Goal: Entertainment & Leisure: Consume media (video, audio)

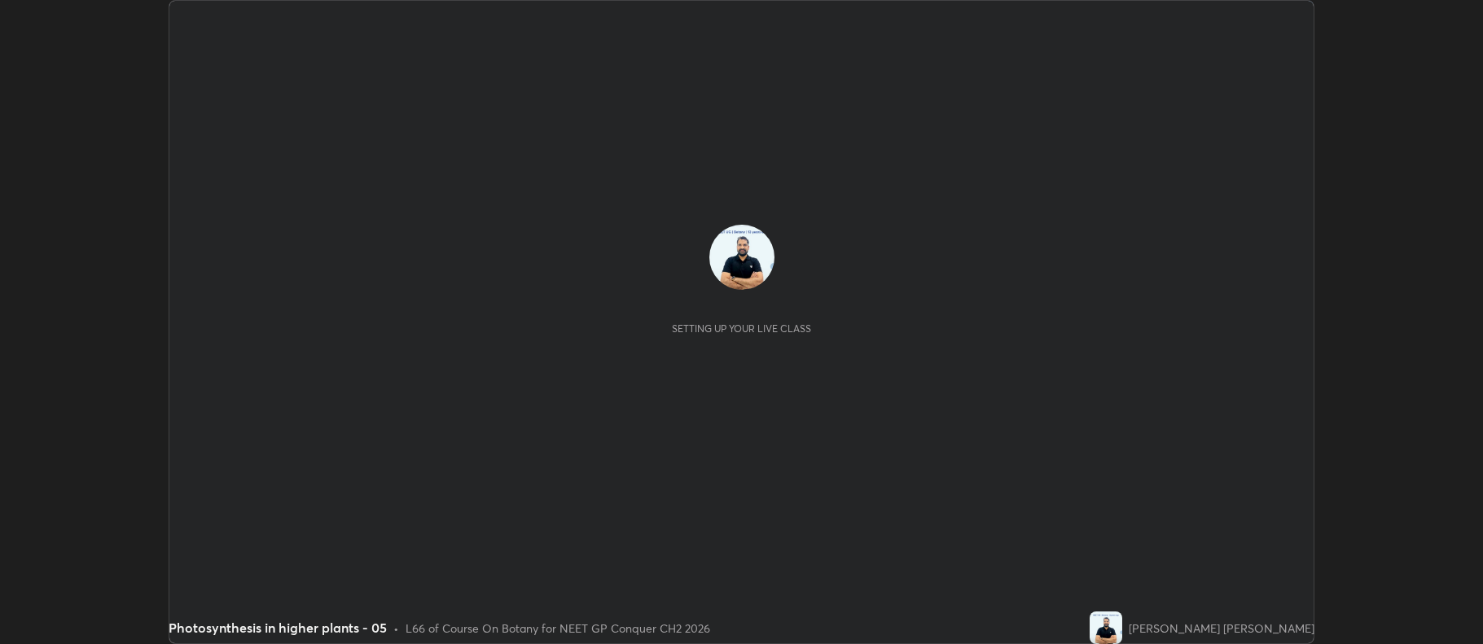
scroll to position [644, 1482]
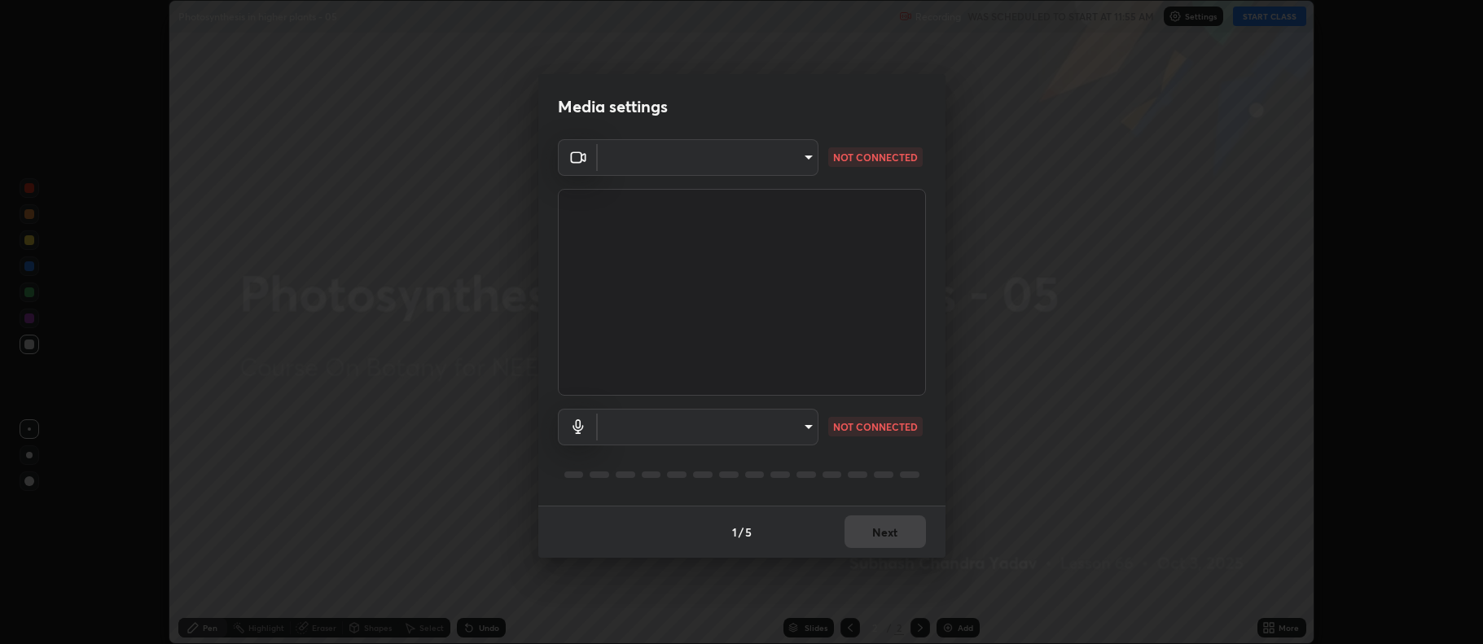
type input "5db75064d966c38022f0861f891c2b2deb8a9bf9a9a5a4ce251b0e0f2e365e36"
type input "default"
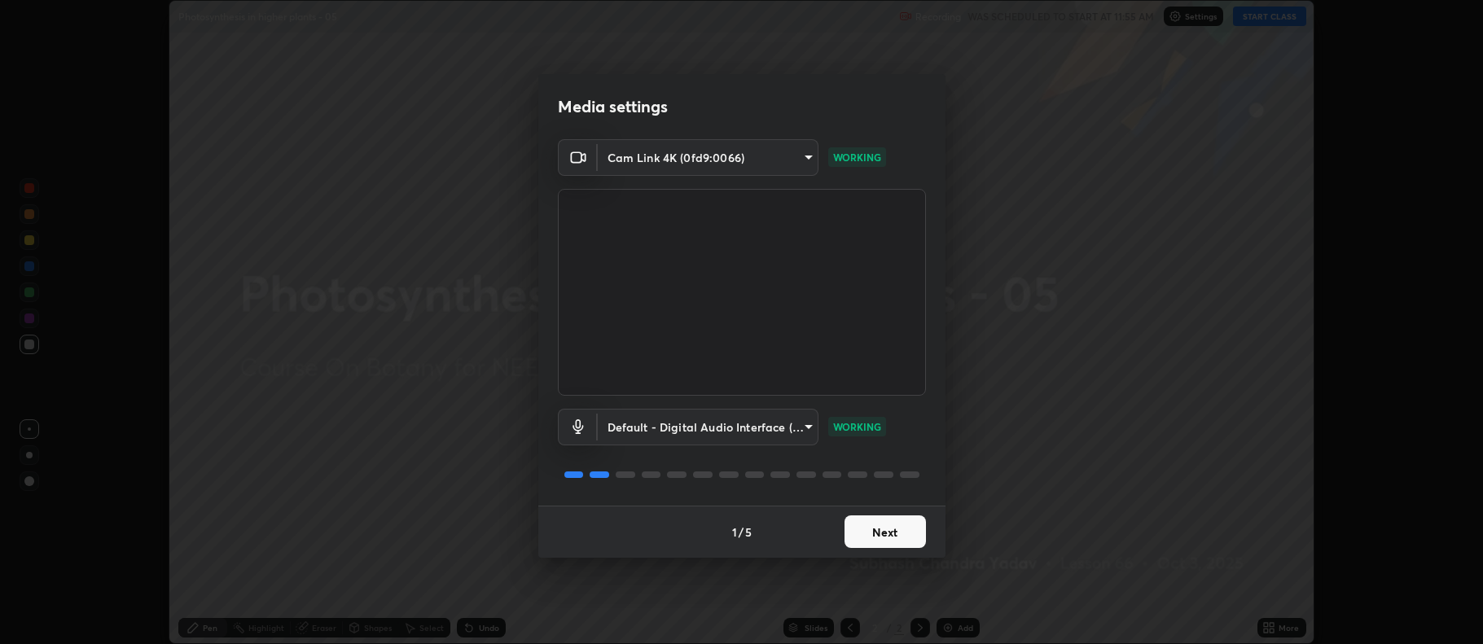
click at [879, 533] on button "Next" at bounding box center [885, 532] width 81 height 33
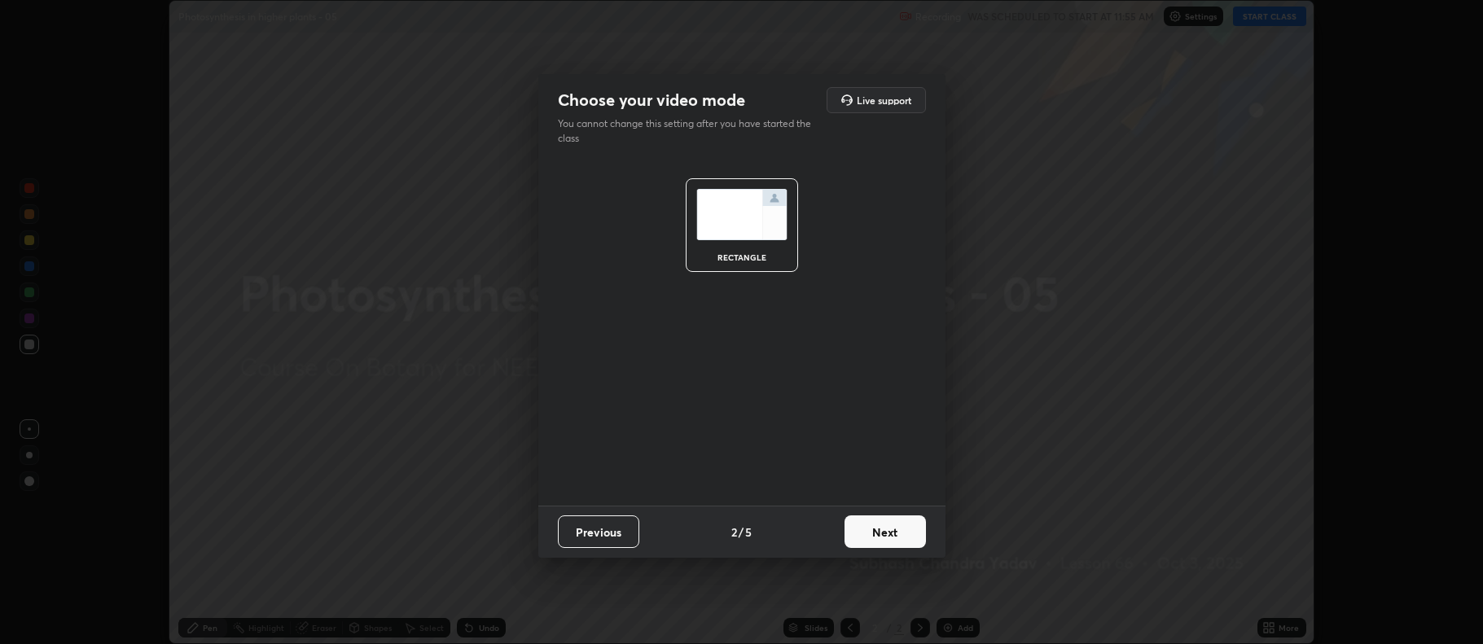
click at [880, 531] on button "Next" at bounding box center [885, 532] width 81 height 33
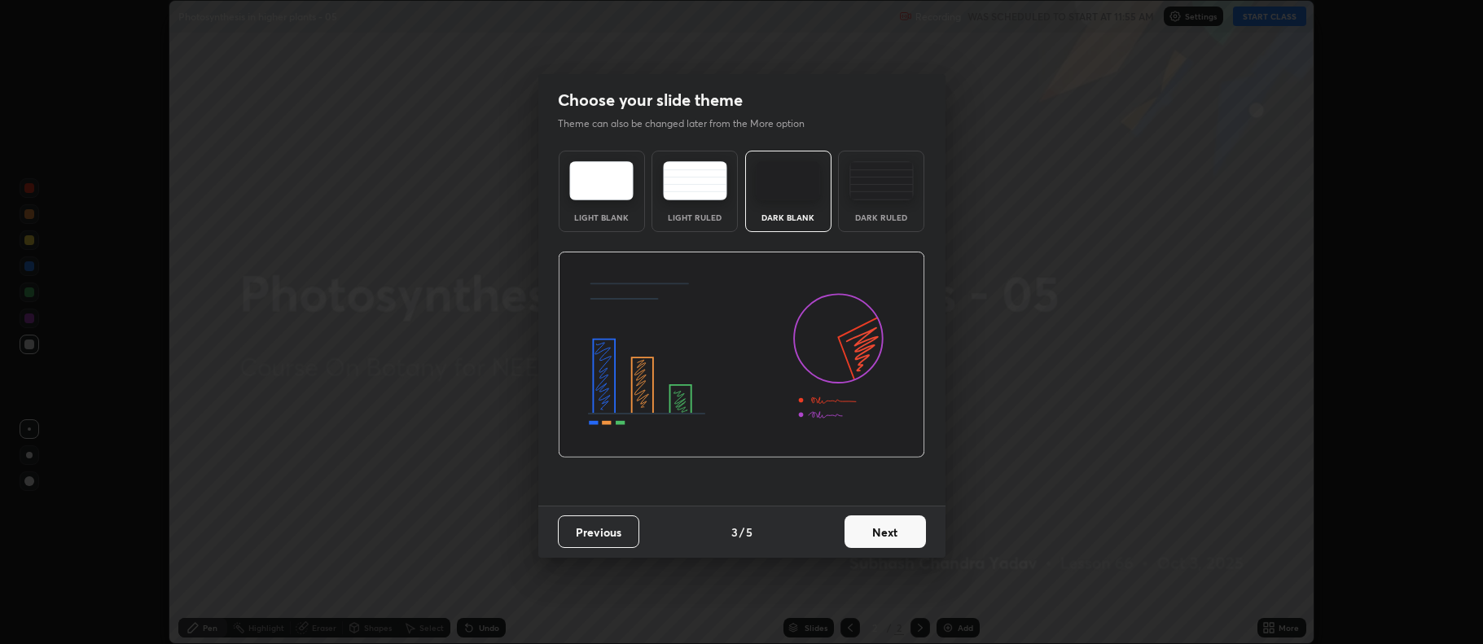
click at [880, 533] on button "Next" at bounding box center [885, 532] width 81 height 33
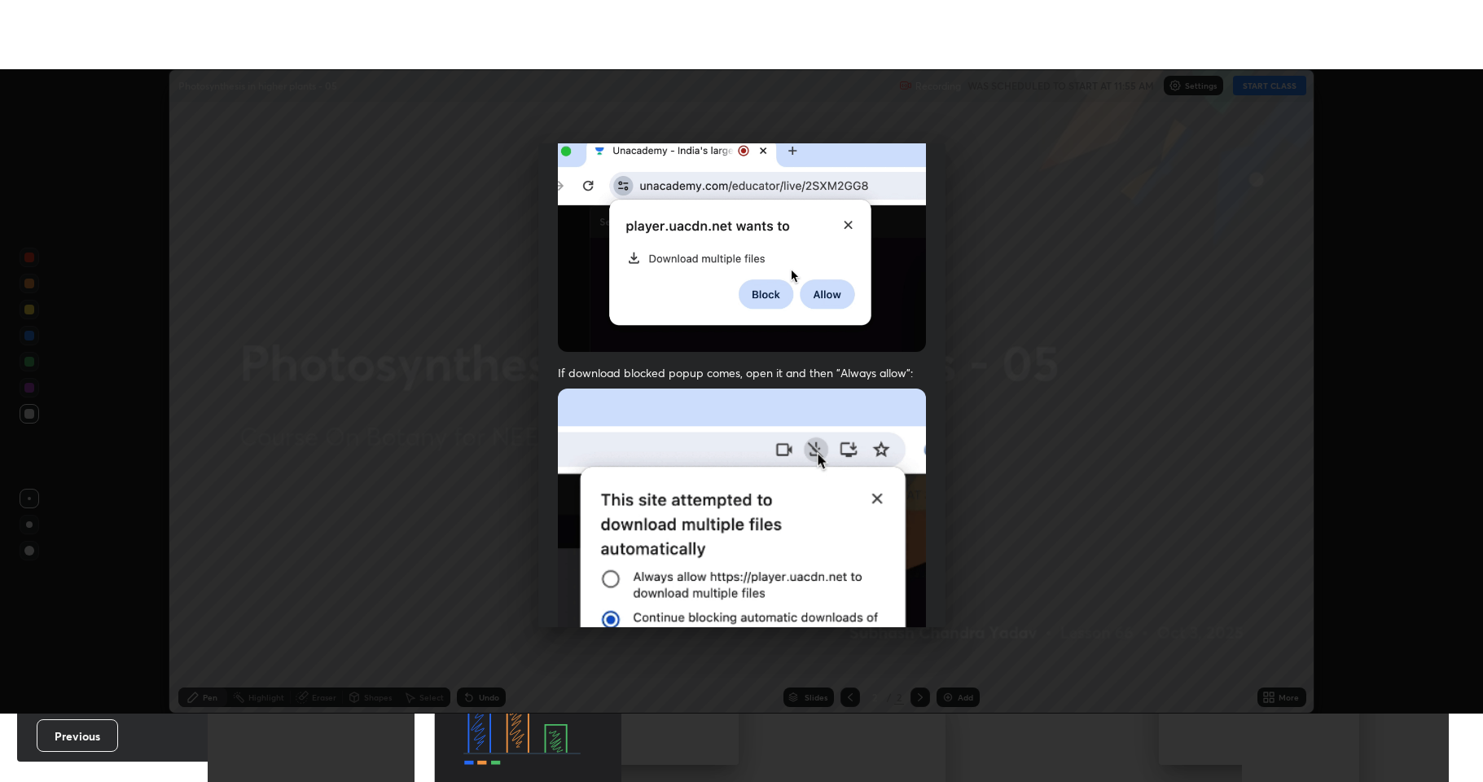
scroll to position [331, 0]
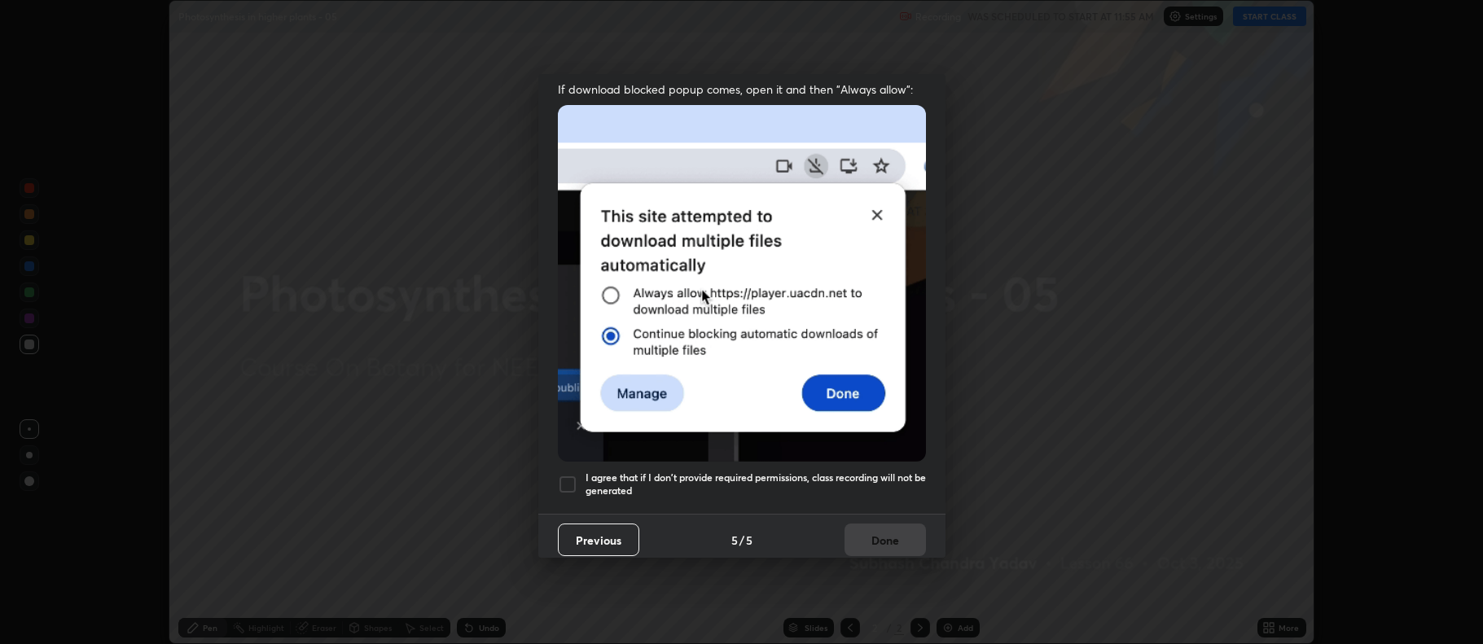
click at [573, 475] on div at bounding box center [568, 485] width 20 height 20
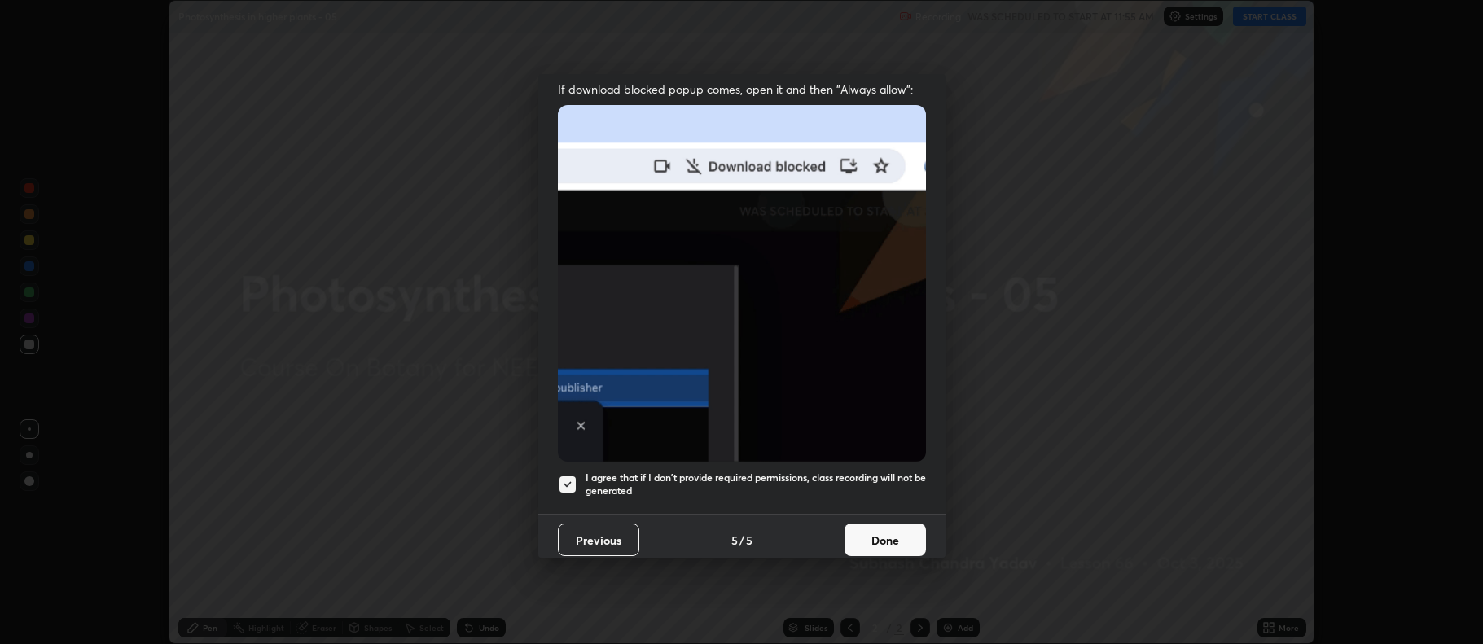
click at [870, 530] on button "Done" at bounding box center [885, 540] width 81 height 33
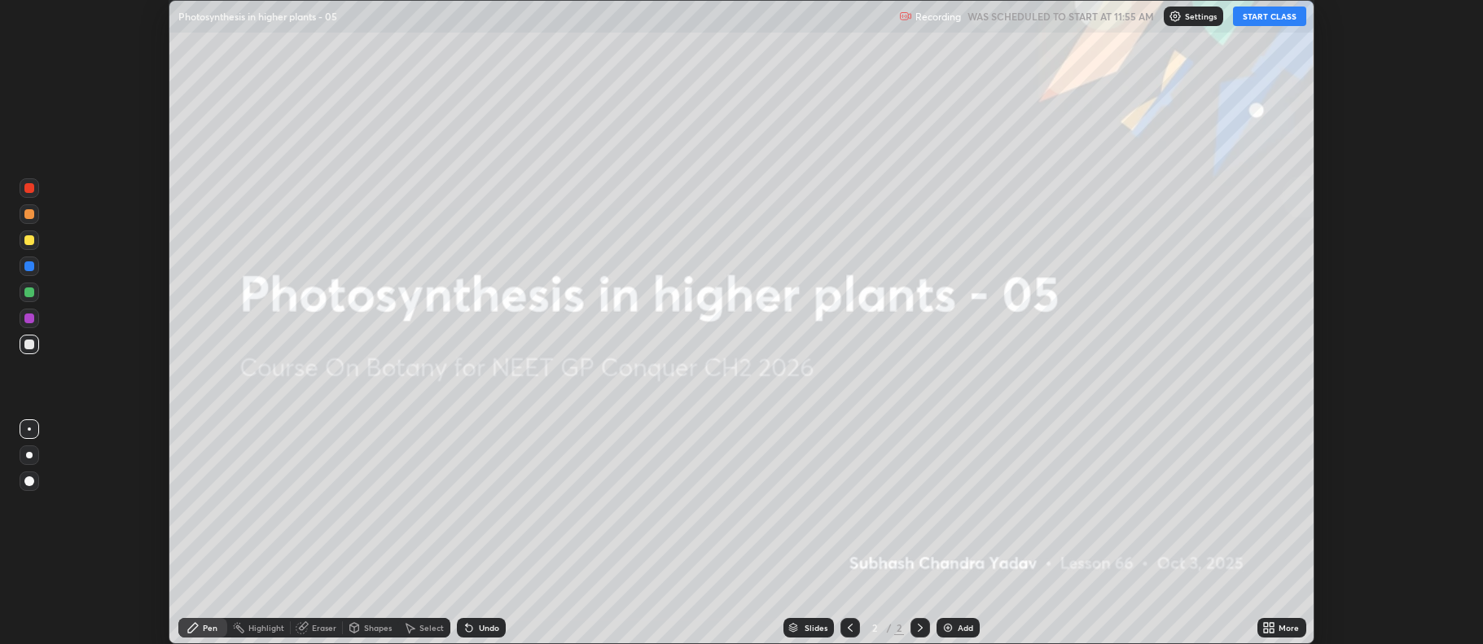
click at [1259, 13] on button "START CLASS" at bounding box center [1269, 17] width 73 height 20
click at [945, 629] on img at bounding box center [947, 627] width 13 height 13
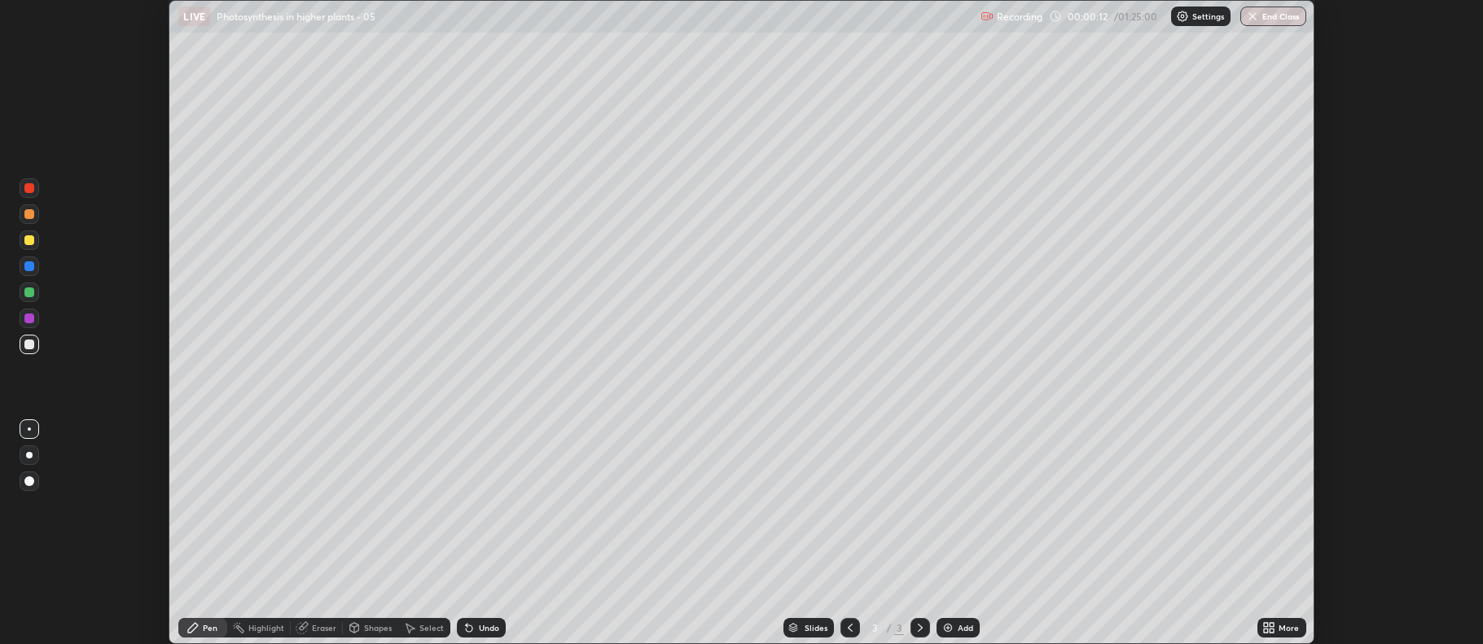
click at [1272, 625] on icon at bounding box center [1272, 625] width 4 height 4
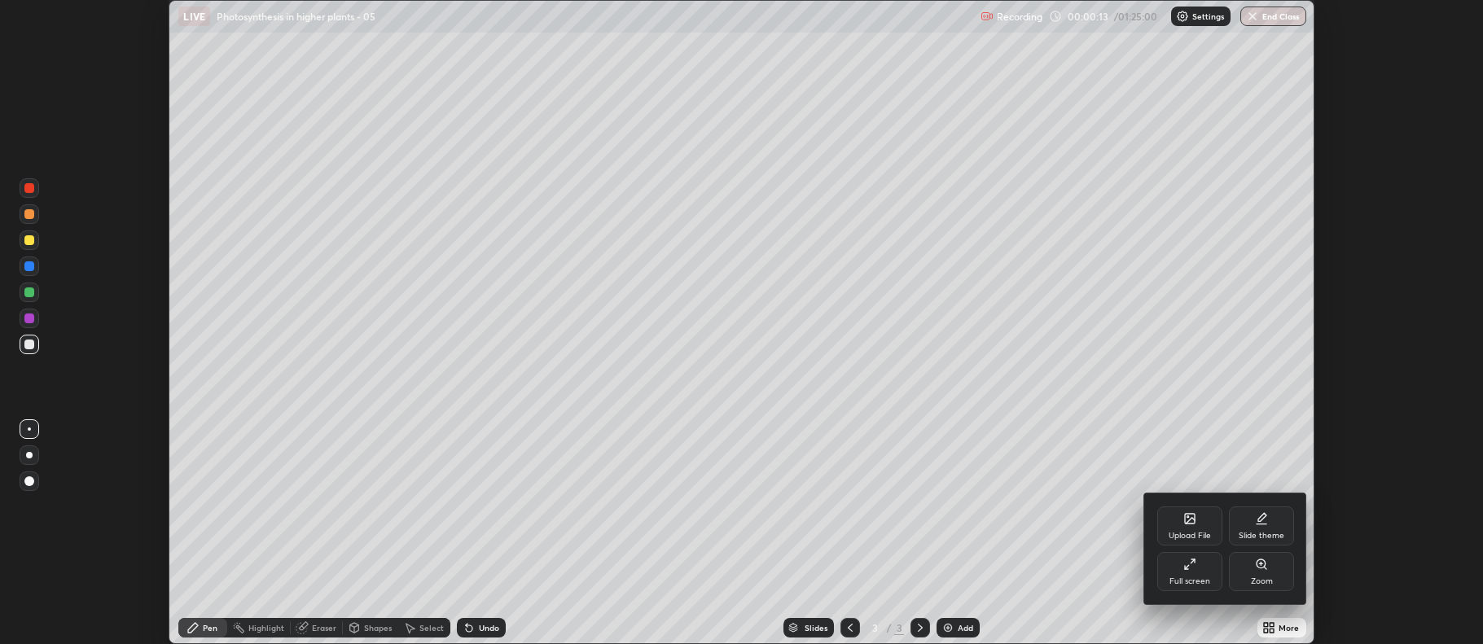
click at [1179, 562] on div "Full screen" at bounding box center [1189, 571] width 65 height 39
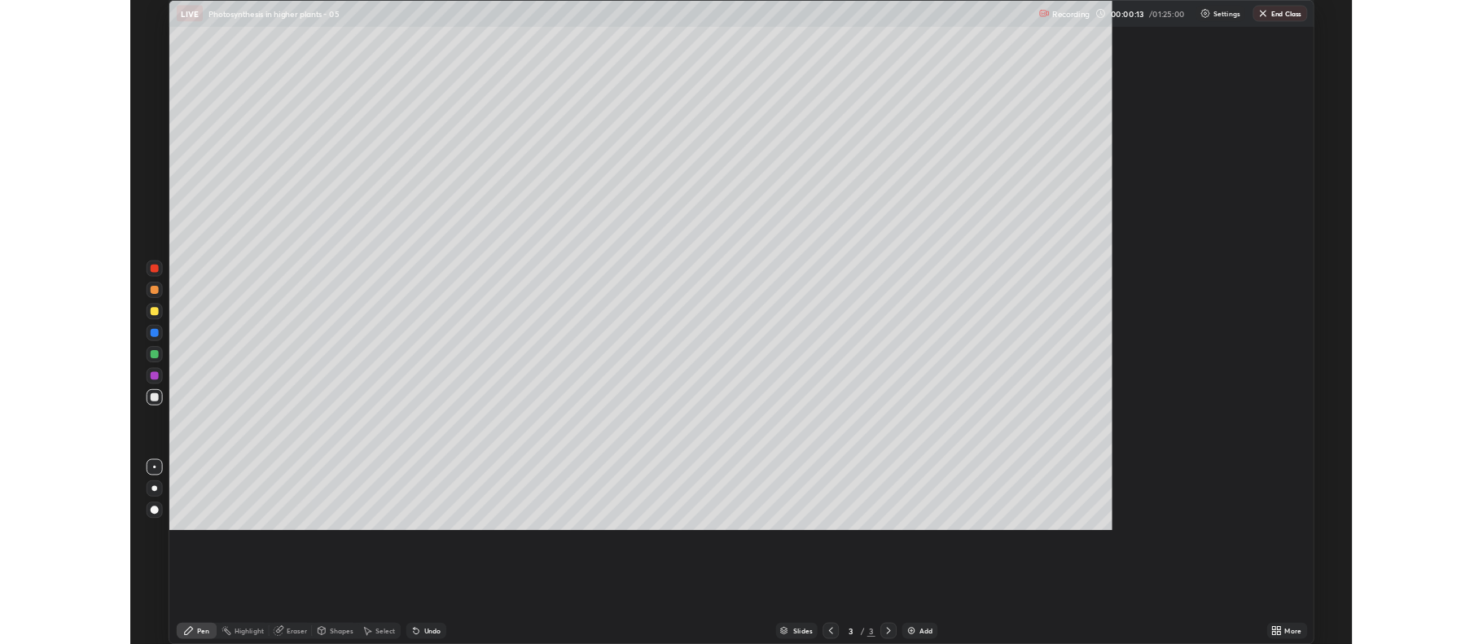
scroll to position [782, 1483]
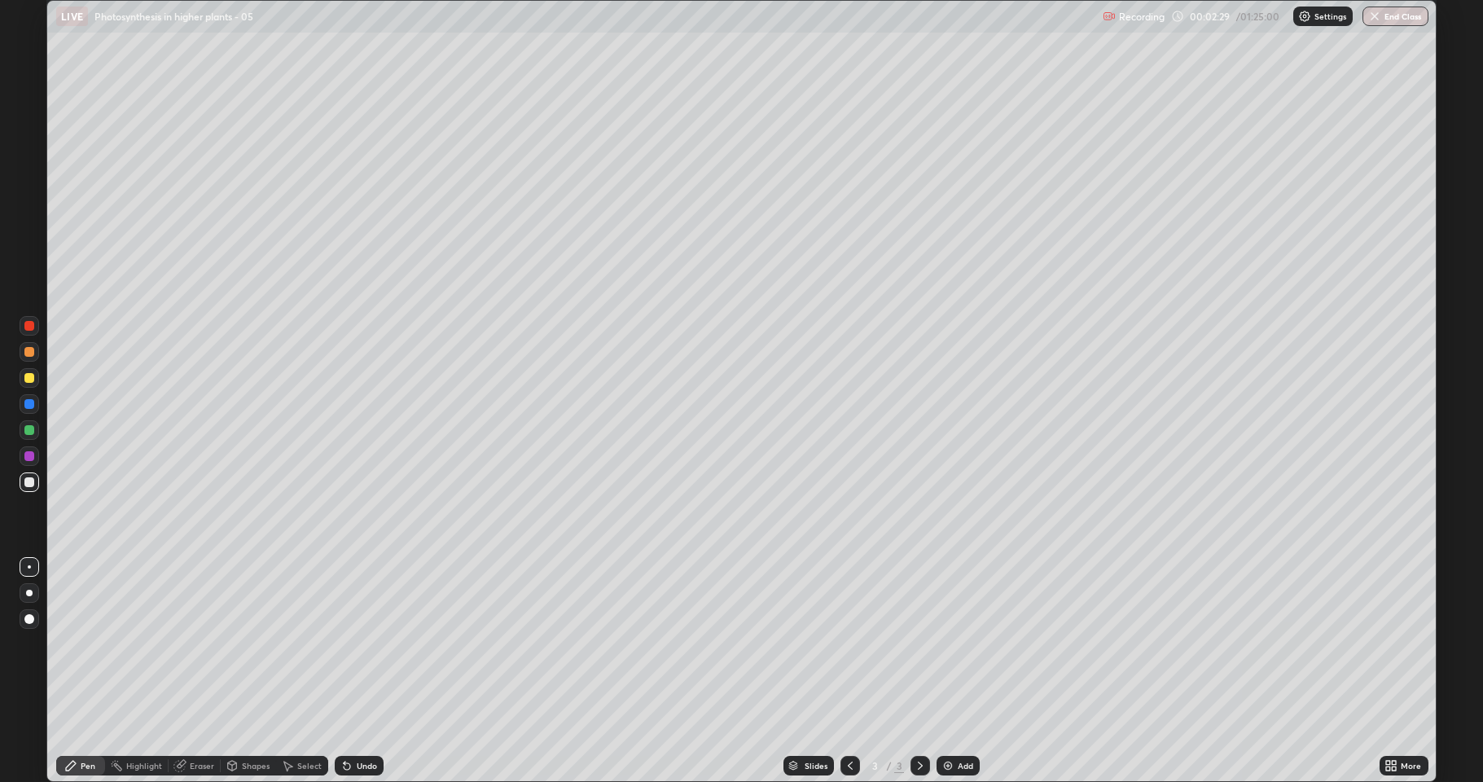
click at [1388, 643] on icon at bounding box center [1388, 763] width 4 height 4
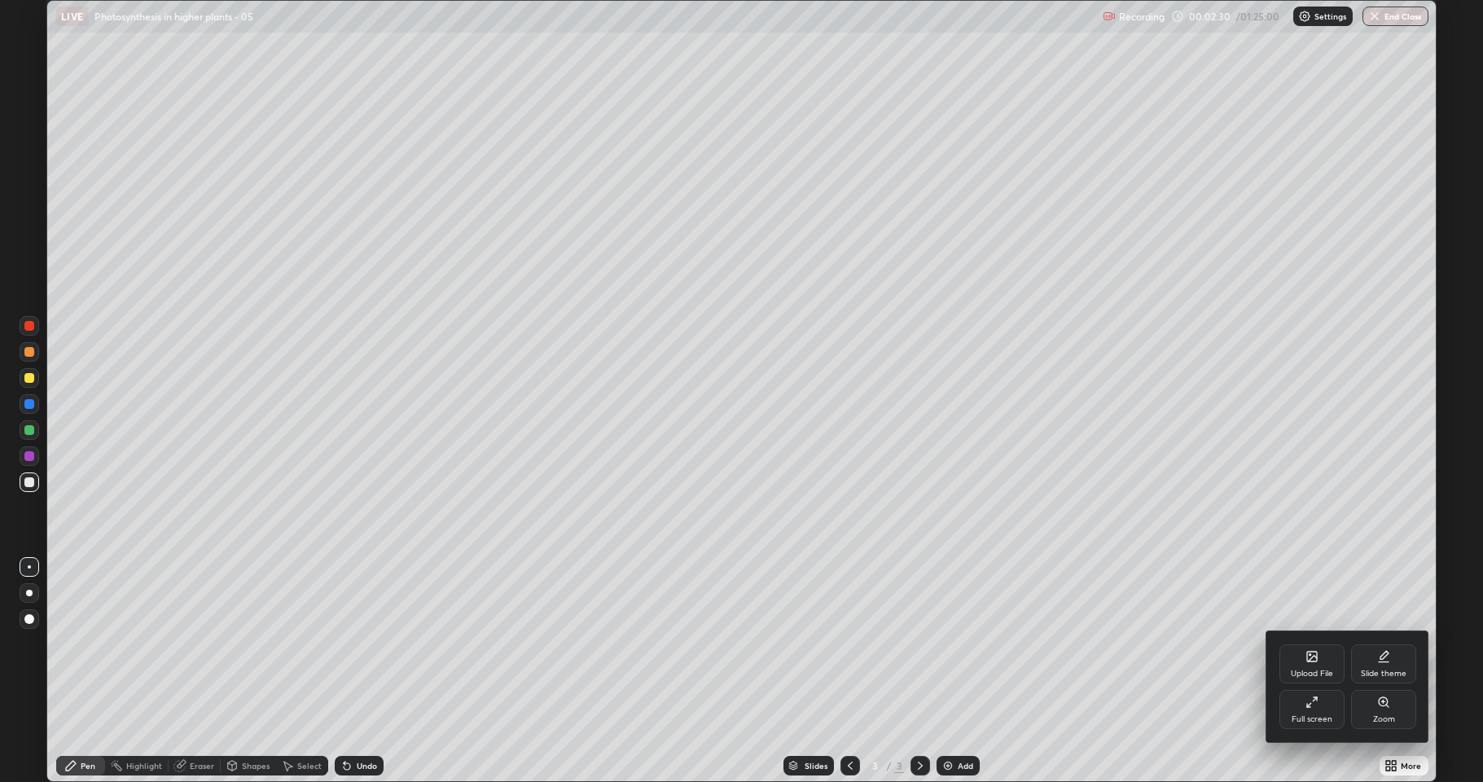
click at [1302, 643] on div "Full screen" at bounding box center [1311, 709] width 65 height 39
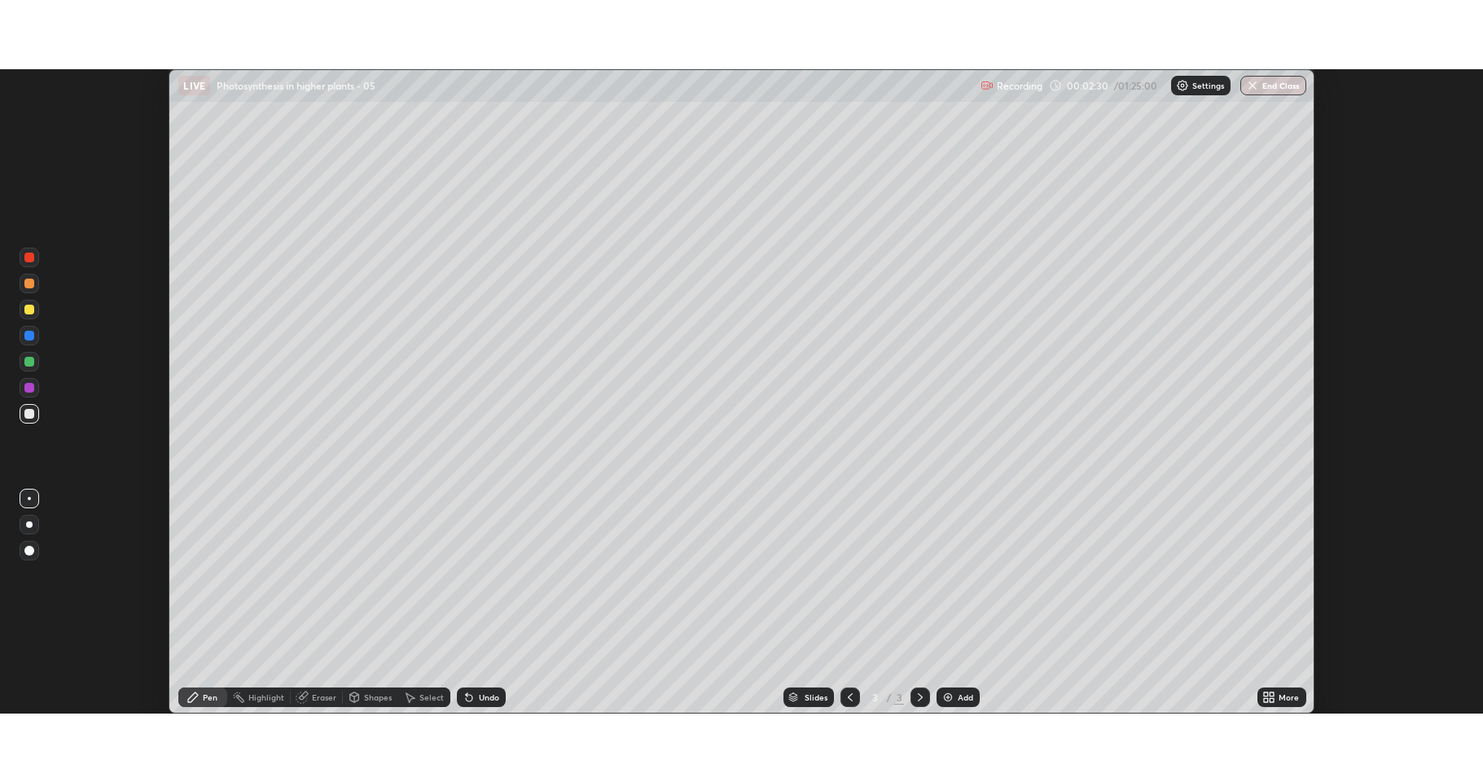
scroll to position [80793, 79954]
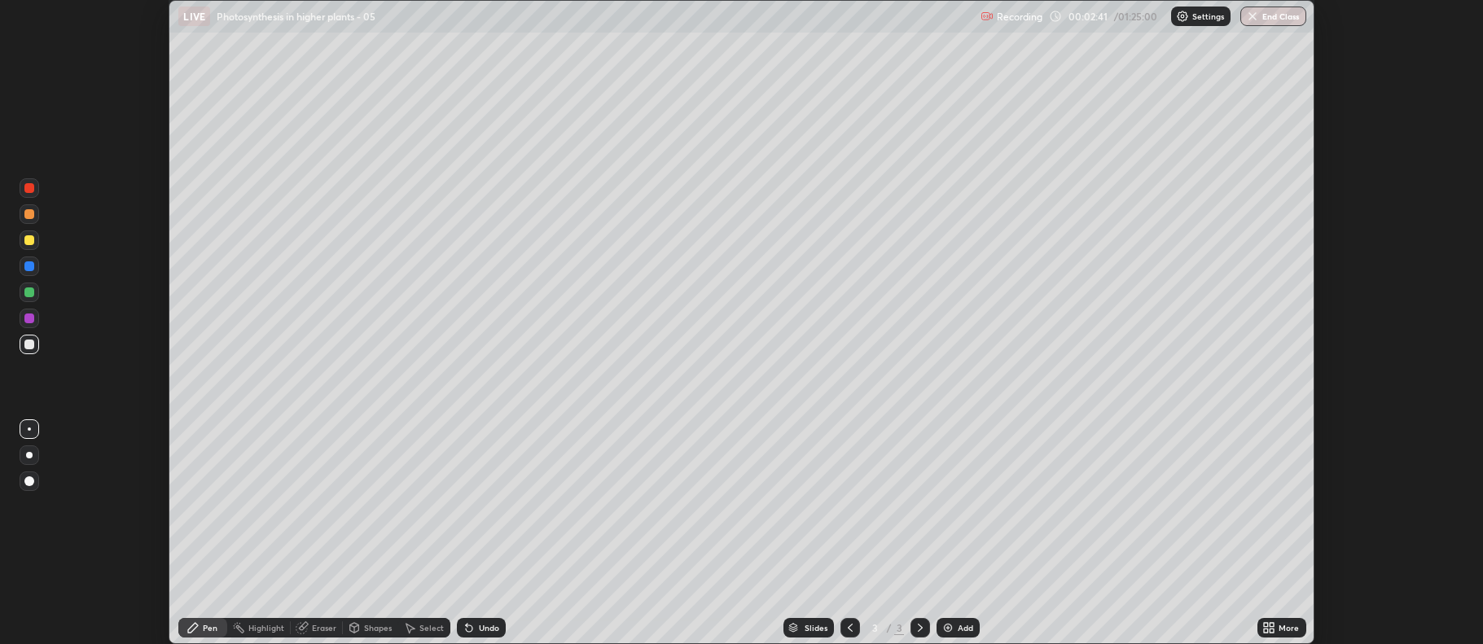
click at [27, 216] on div at bounding box center [29, 214] width 10 height 10
click at [317, 624] on div "Eraser" at bounding box center [324, 628] width 24 height 8
click at [207, 629] on div "Pen" at bounding box center [210, 628] width 15 height 8
click at [29, 350] on div at bounding box center [30, 345] width 20 height 20
click at [29, 243] on div at bounding box center [29, 240] width 10 height 10
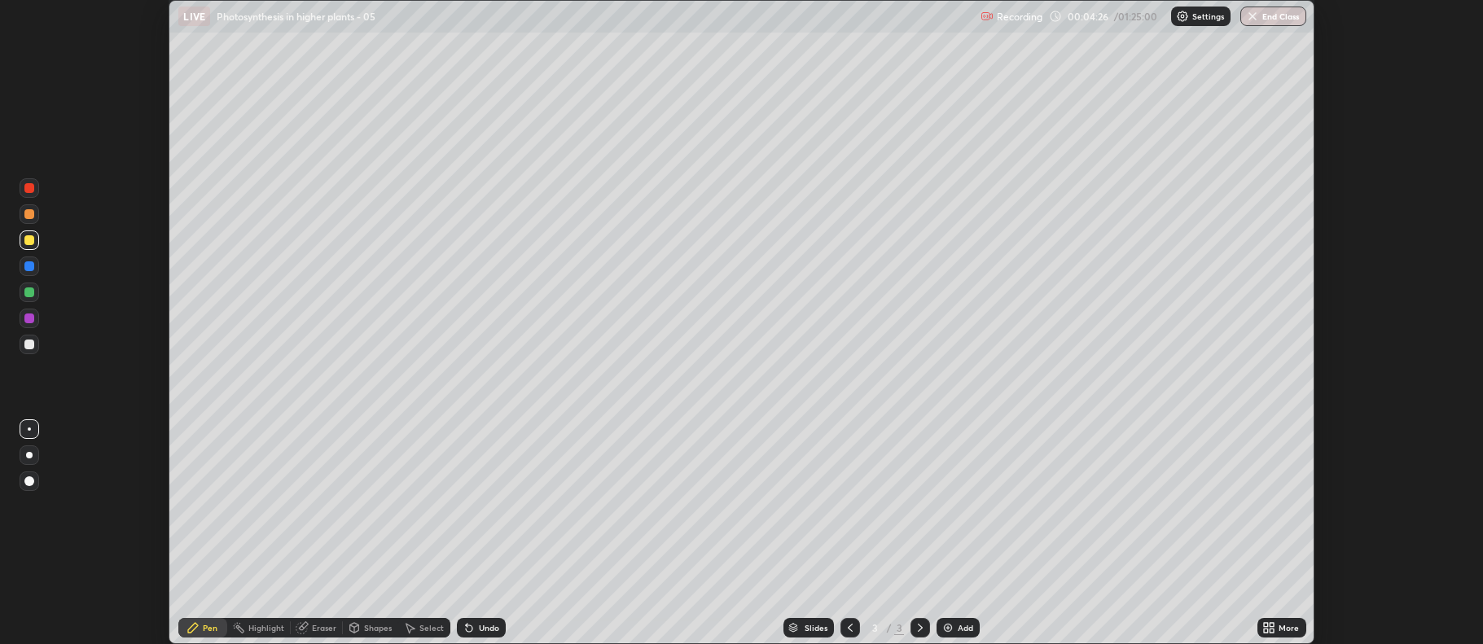
click at [29, 342] on div at bounding box center [29, 345] width 10 height 10
click at [29, 295] on div at bounding box center [29, 292] width 10 height 10
click at [27, 220] on div at bounding box center [30, 214] width 20 height 20
click at [28, 348] on div at bounding box center [29, 345] width 10 height 10
click at [28, 318] on div at bounding box center [29, 319] width 10 height 10
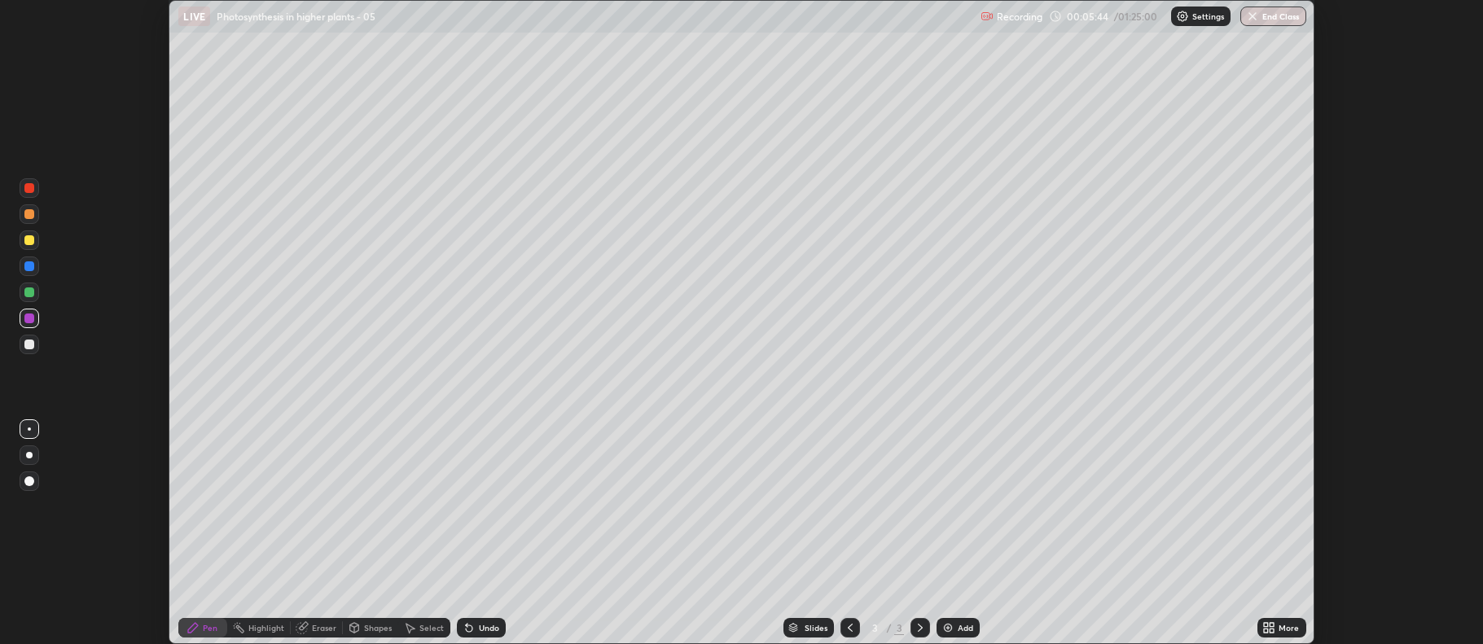
click at [26, 243] on div at bounding box center [29, 240] width 10 height 10
click at [30, 292] on div at bounding box center [29, 292] width 10 height 10
click at [23, 347] on div at bounding box center [30, 345] width 20 height 20
click at [314, 625] on div "Eraser" at bounding box center [324, 628] width 24 height 8
click at [203, 626] on div "Pen" at bounding box center [210, 628] width 15 height 8
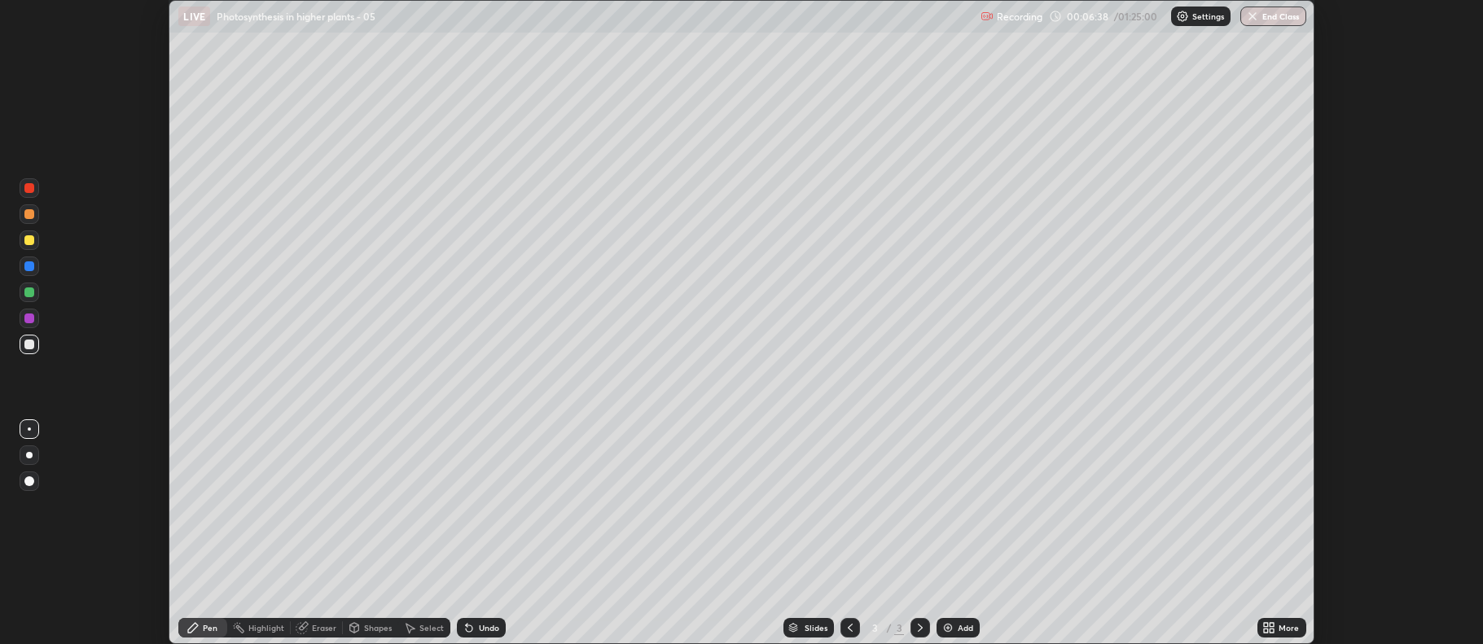
click at [29, 322] on div at bounding box center [29, 319] width 10 height 10
click at [29, 288] on div at bounding box center [29, 292] width 10 height 10
click at [30, 347] on div at bounding box center [29, 345] width 10 height 10
click at [317, 626] on div "Eraser" at bounding box center [324, 628] width 24 height 8
click at [202, 626] on div "Pen" at bounding box center [202, 628] width 49 height 20
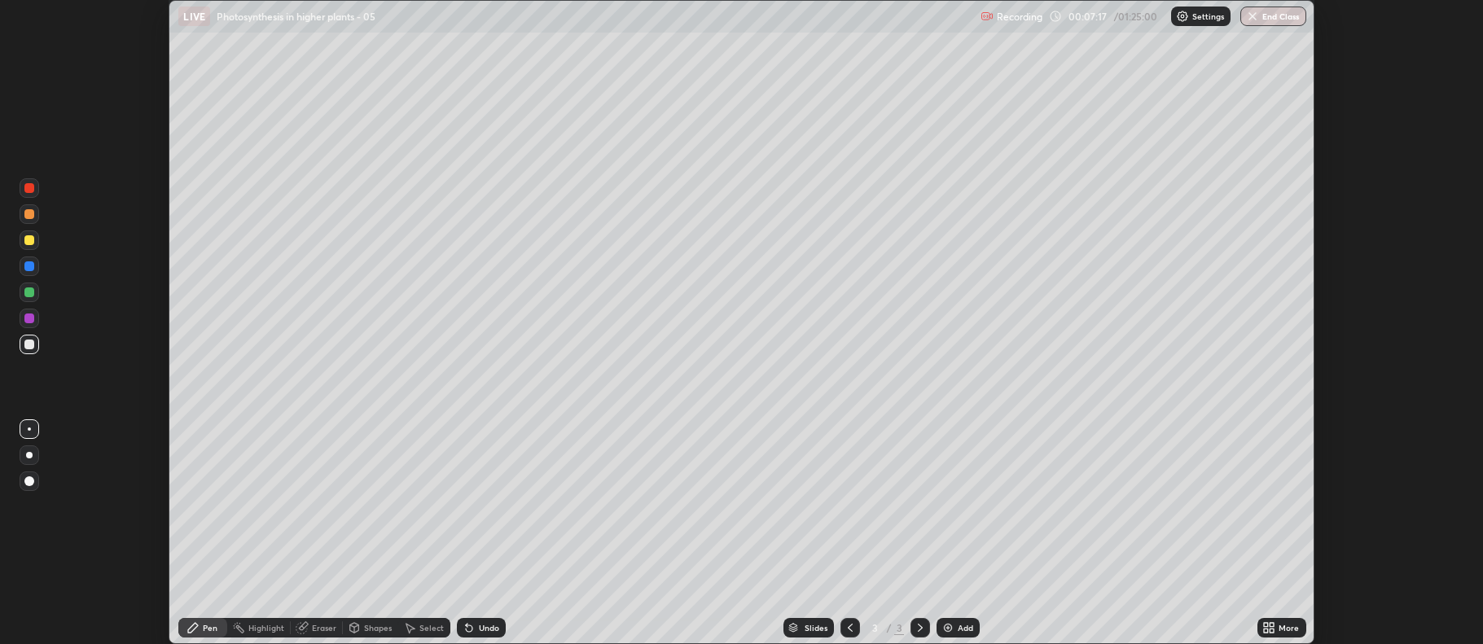
click at [28, 217] on div at bounding box center [29, 214] width 10 height 10
click at [29, 191] on div at bounding box center [29, 188] width 10 height 10
click at [29, 239] on div at bounding box center [29, 240] width 10 height 10
click at [25, 315] on div at bounding box center [29, 319] width 10 height 10
click at [29, 348] on div at bounding box center [29, 345] width 10 height 10
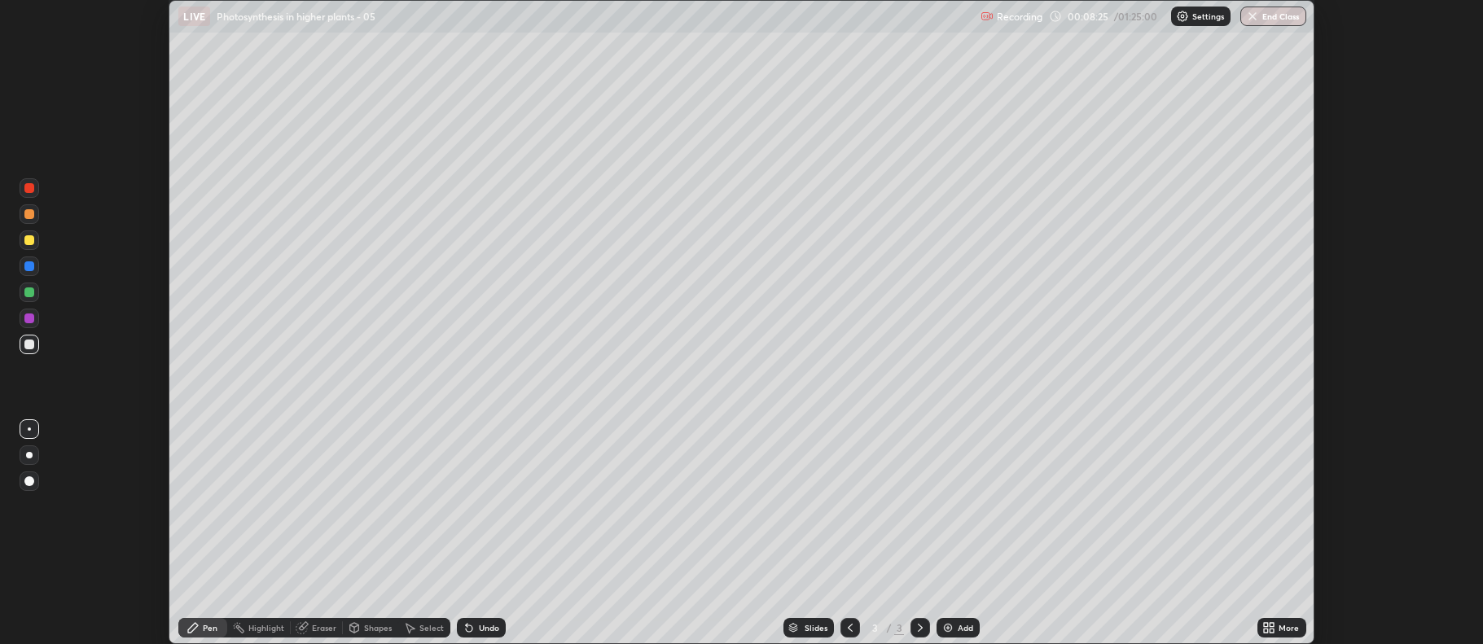
click at [318, 630] on div "Eraser" at bounding box center [324, 628] width 24 height 8
click at [198, 623] on icon at bounding box center [192, 627] width 13 height 13
click at [25, 217] on div at bounding box center [29, 214] width 10 height 10
click at [25, 270] on div at bounding box center [29, 266] width 10 height 10
click at [30, 246] on div at bounding box center [30, 240] width 20 height 20
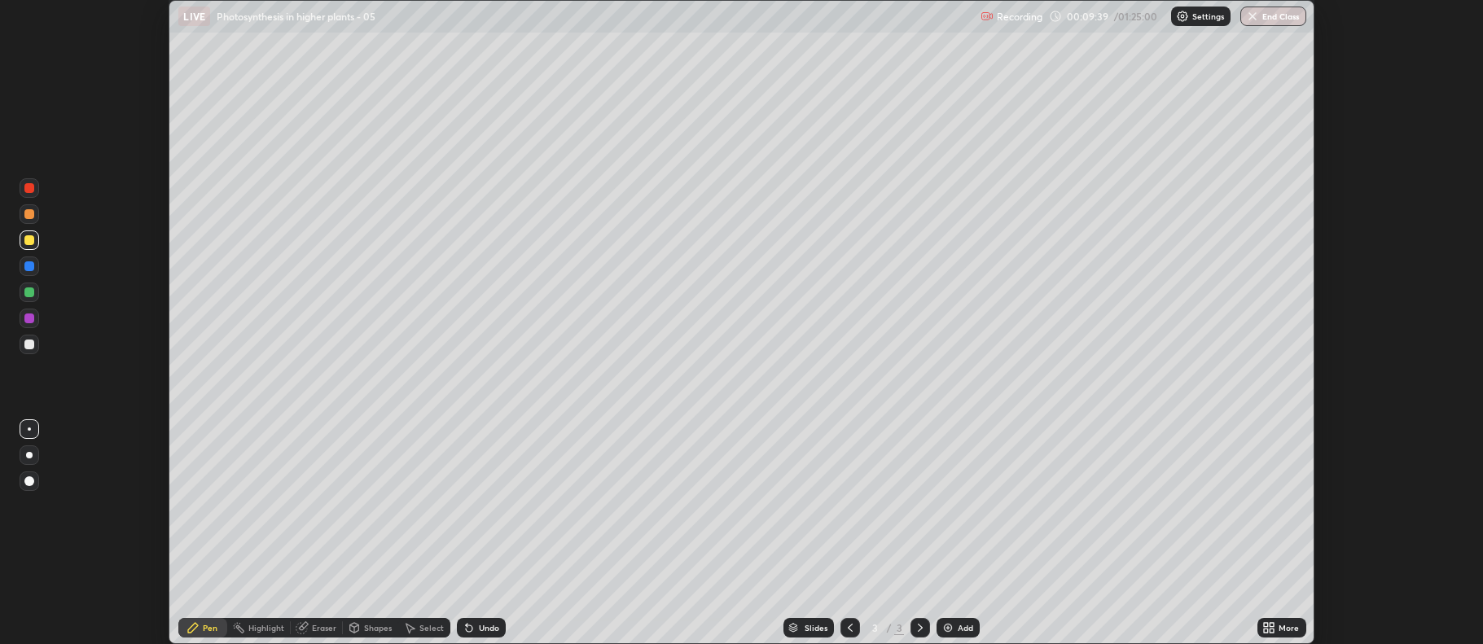
click at [323, 629] on div "Eraser" at bounding box center [324, 628] width 24 height 8
click at [206, 625] on div "Pen" at bounding box center [210, 628] width 15 height 8
click at [33, 195] on div at bounding box center [30, 188] width 20 height 20
click at [26, 291] on div at bounding box center [29, 292] width 10 height 10
click at [31, 240] on div at bounding box center [29, 240] width 10 height 10
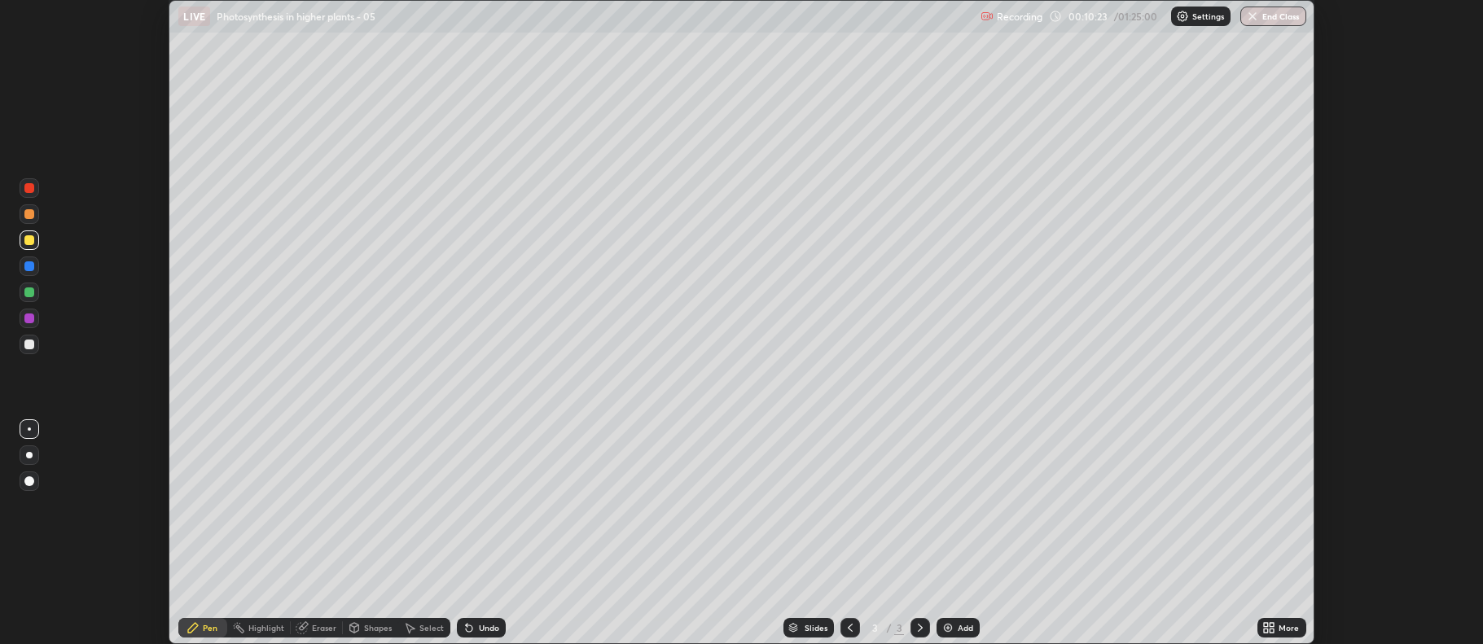
click at [22, 349] on div at bounding box center [30, 345] width 20 height 20
click at [29, 216] on div at bounding box center [29, 214] width 10 height 10
click at [26, 243] on div at bounding box center [29, 240] width 10 height 10
click at [29, 293] on div at bounding box center [29, 292] width 10 height 10
click at [26, 346] on div at bounding box center [29, 345] width 10 height 10
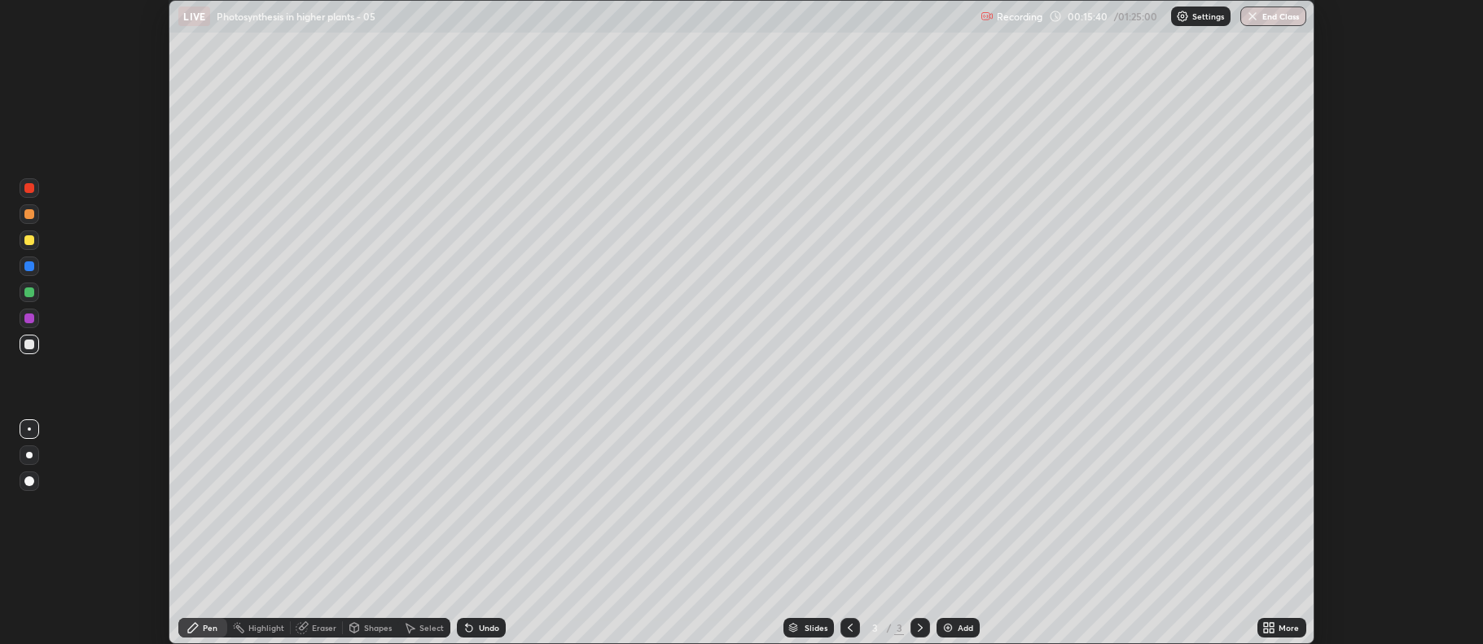
click at [1267, 631] on icon at bounding box center [1266, 631] width 4 height 4
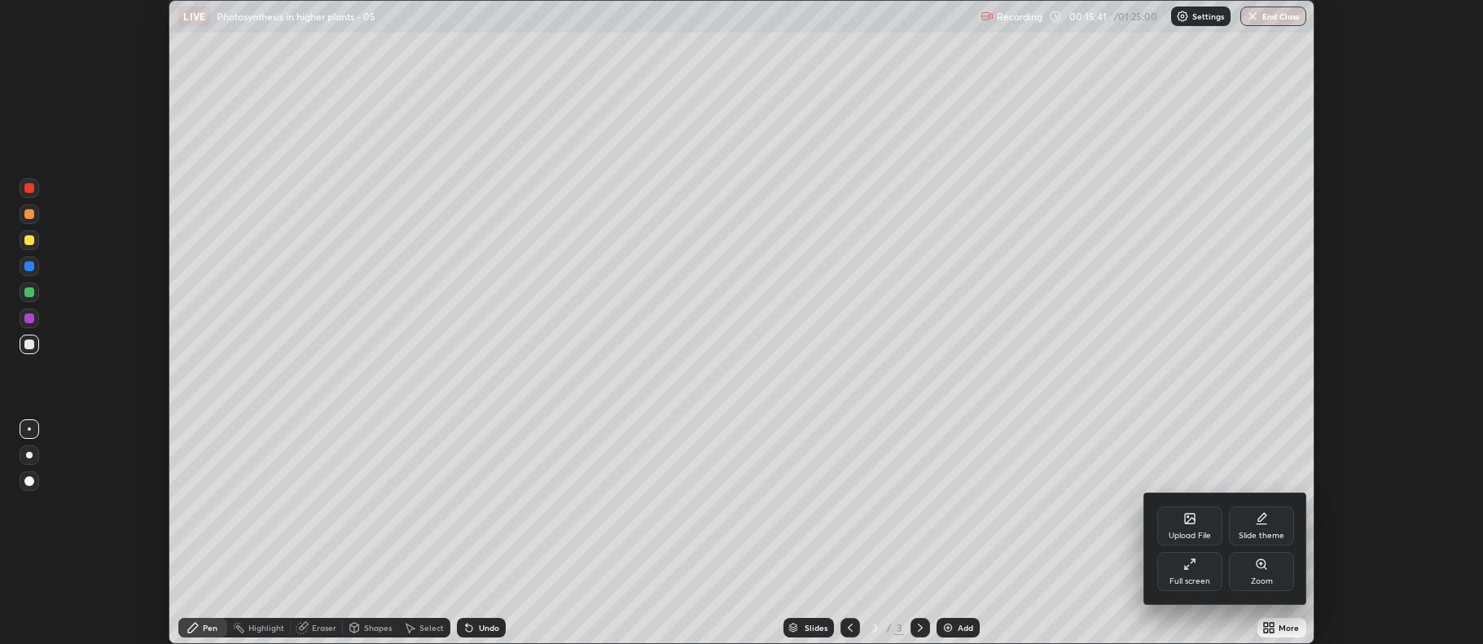
click at [1191, 565] on icon at bounding box center [1189, 564] width 13 height 13
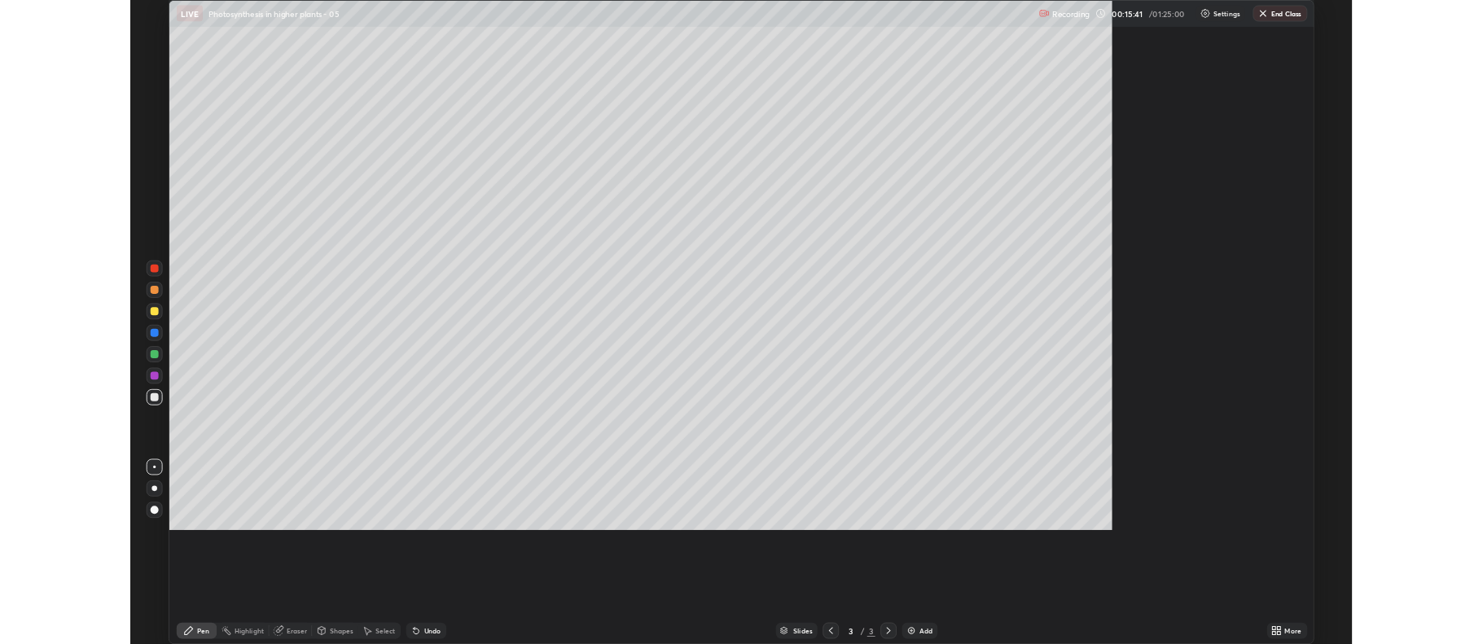
scroll to position [782, 1483]
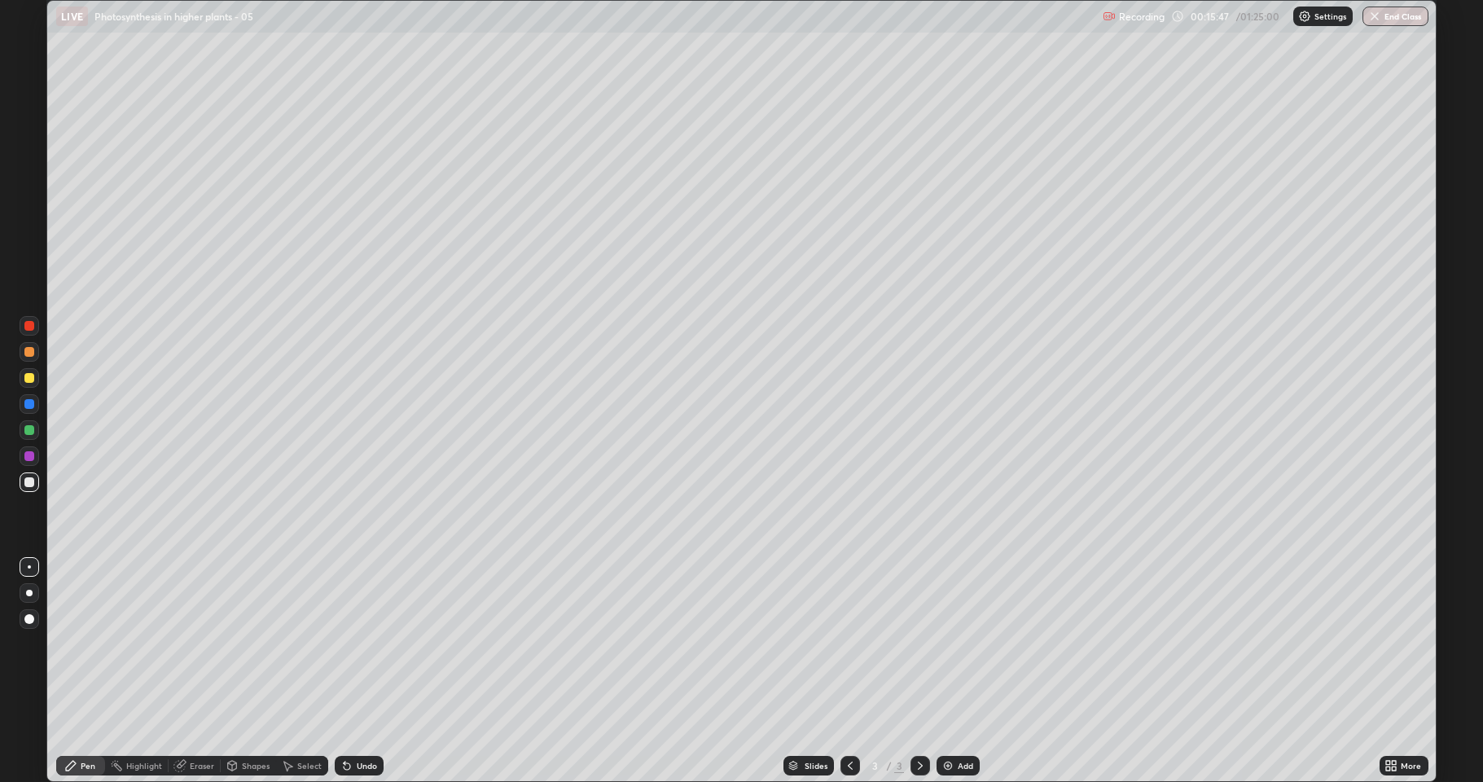
click at [195, 643] on div "Eraser" at bounding box center [202, 765] width 24 height 8
click at [83, 643] on div "Pen" at bounding box center [88, 765] width 15 height 8
click at [947, 643] on img at bounding box center [947, 765] width 13 height 13
click at [29, 375] on div at bounding box center [29, 378] width 10 height 10
click at [207, 643] on div "Eraser" at bounding box center [202, 765] width 24 height 8
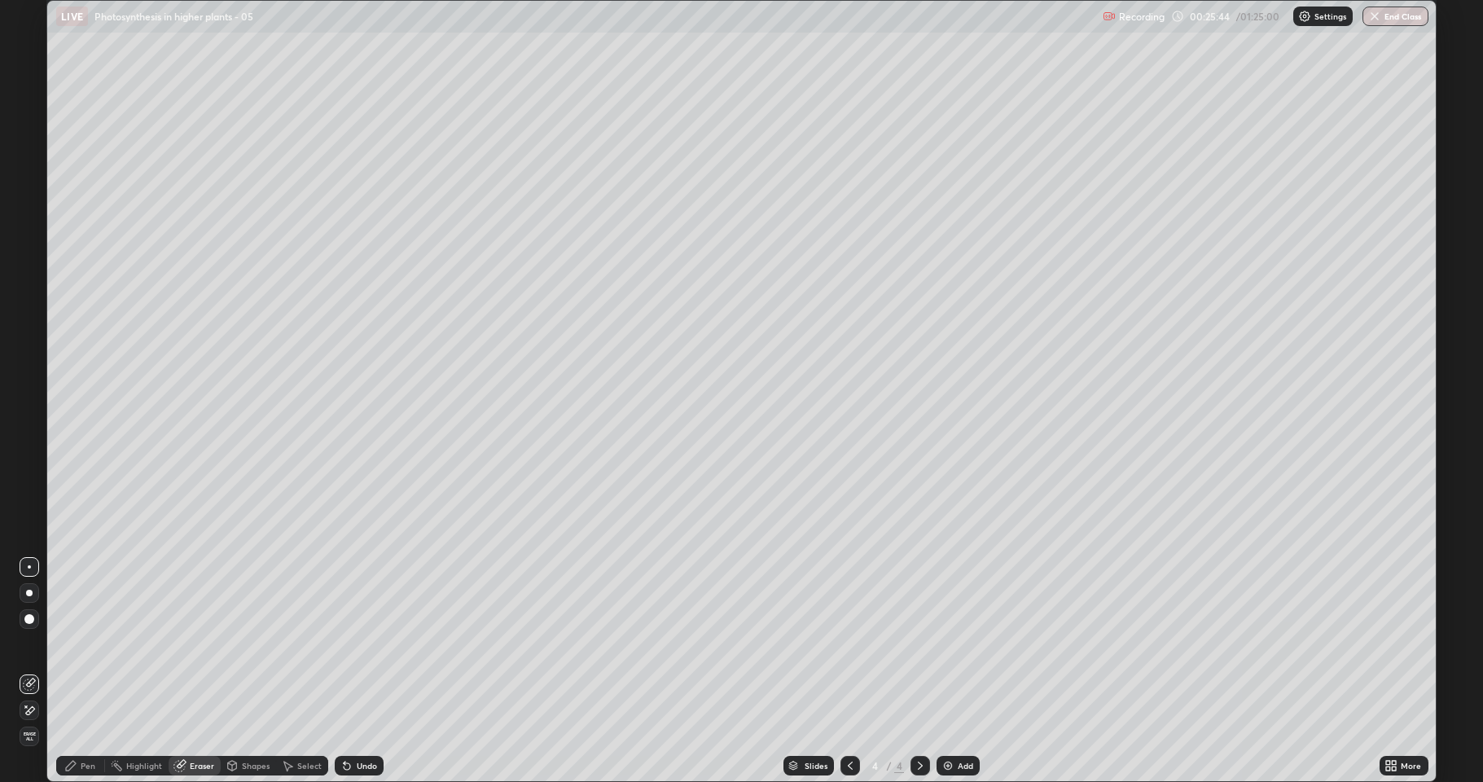
click at [93, 643] on div "Pen" at bounding box center [88, 765] width 15 height 8
click at [955, 643] on div "Add" at bounding box center [958, 766] width 43 height 20
click at [205, 643] on div "Eraser" at bounding box center [202, 765] width 24 height 8
click at [37, 620] on div at bounding box center [30, 619] width 20 height 20
click at [1383, 643] on div "More" at bounding box center [1404, 766] width 49 height 20
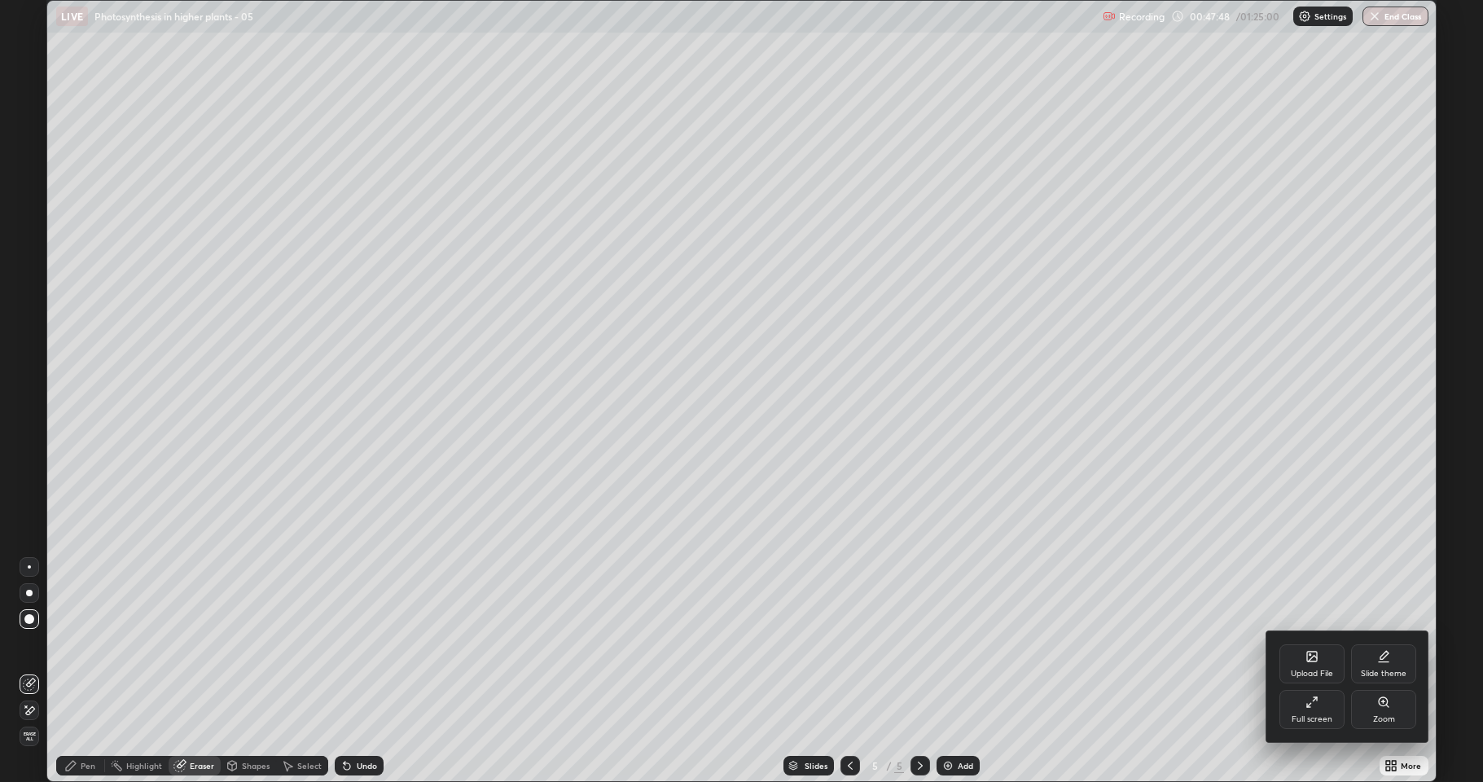
click at [1305, 643] on div "Full screen" at bounding box center [1311, 709] width 65 height 39
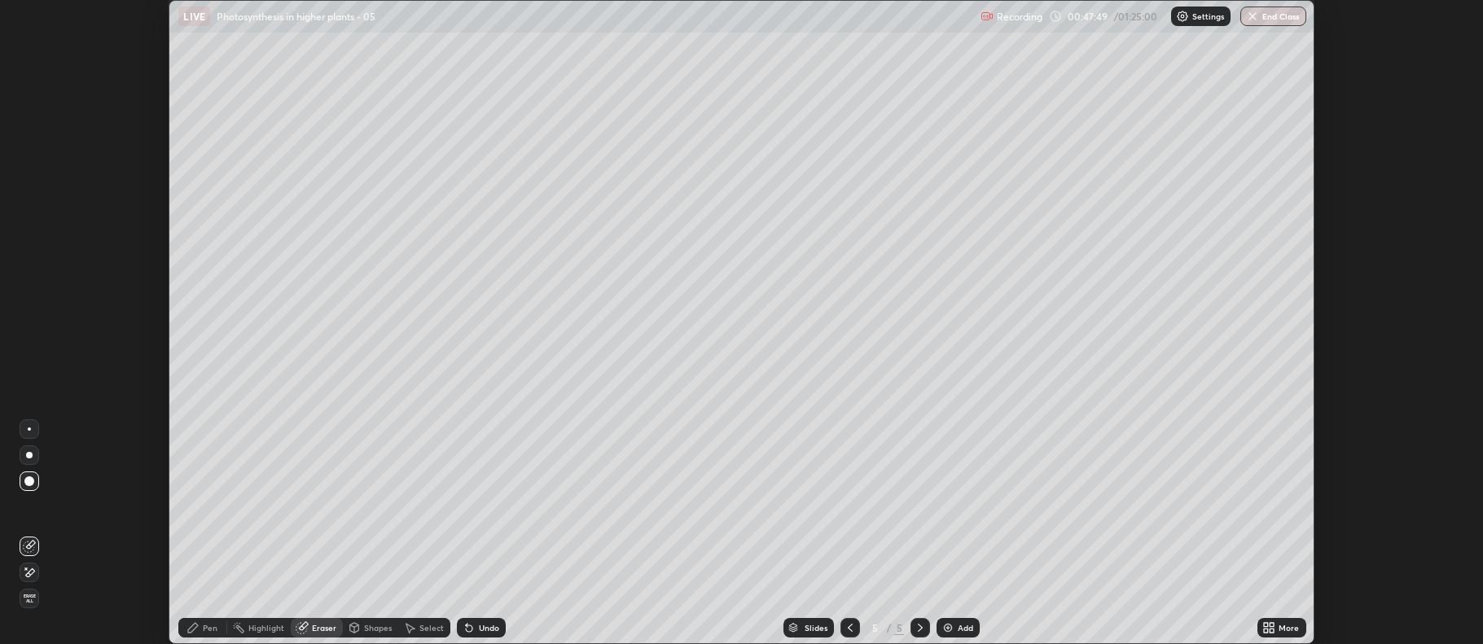
scroll to position [80793, 79954]
click at [213, 628] on div "Pen" at bounding box center [210, 628] width 15 height 8
click at [29, 318] on div at bounding box center [29, 319] width 10 height 10
click at [32, 243] on div at bounding box center [29, 240] width 10 height 10
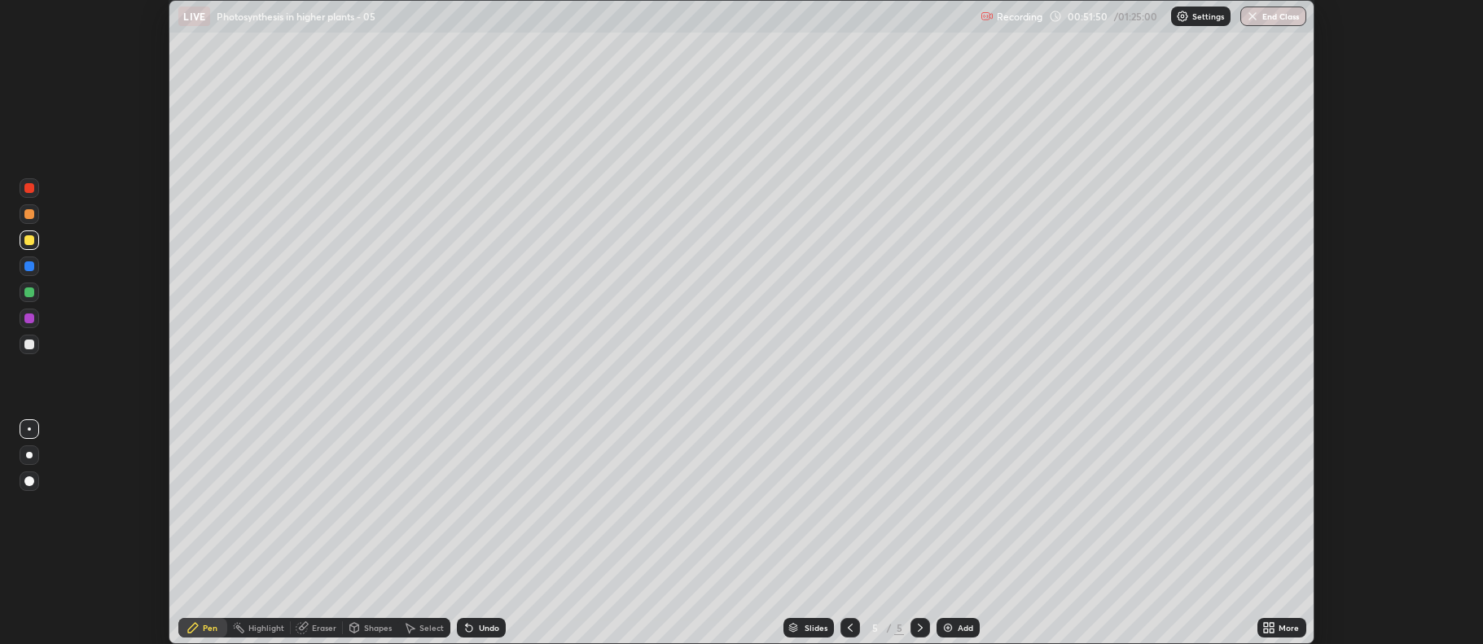
click at [316, 630] on div "Eraser" at bounding box center [324, 628] width 24 height 8
click at [206, 625] on div "Pen" at bounding box center [210, 628] width 15 height 8
click at [944, 624] on img at bounding box center [947, 627] width 13 height 13
click at [34, 340] on div at bounding box center [30, 345] width 20 height 20
click at [29, 293] on div at bounding box center [29, 292] width 10 height 10
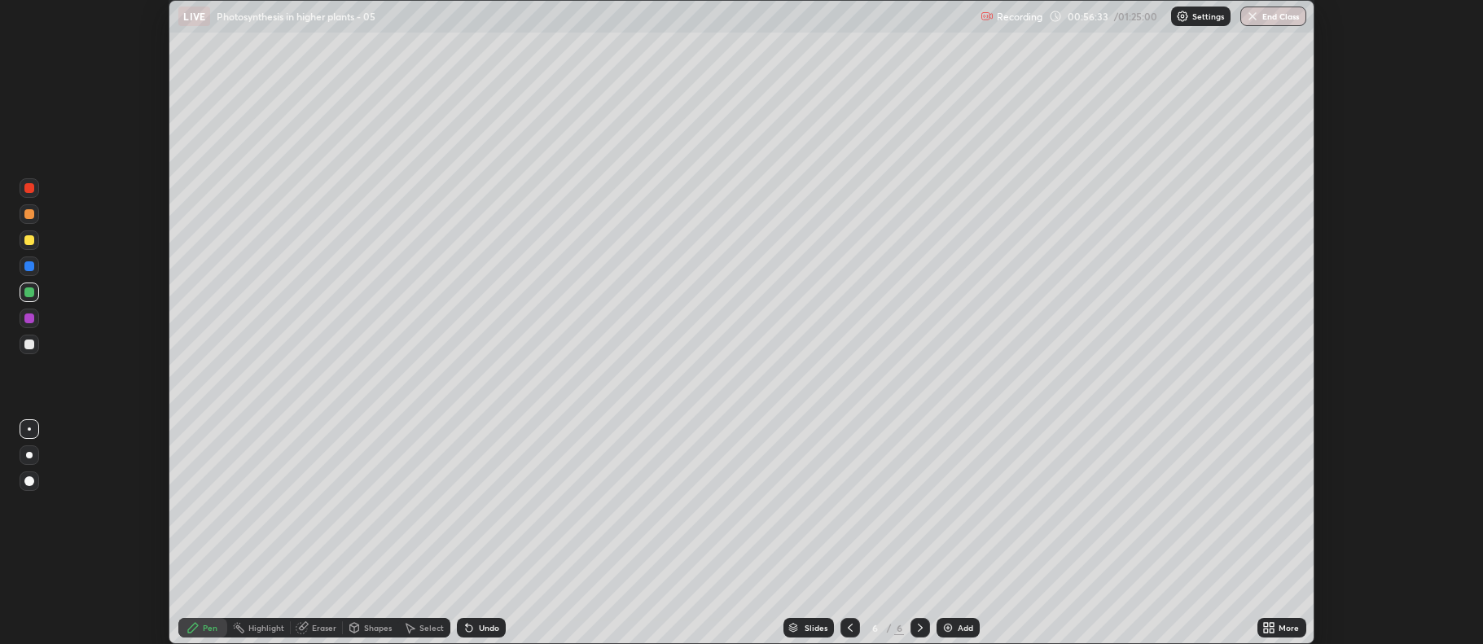
click at [948, 631] on img at bounding box center [947, 627] width 13 height 13
click at [326, 632] on div "Eraser" at bounding box center [324, 628] width 24 height 8
click at [203, 625] on div "Pen" at bounding box center [210, 628] width 15 height 8
click at [28, 240] on div at bounding box center [29, 240] width 10 height 10
click at [29, 342] on div at bounding box center [29, 345] width 10 height 10
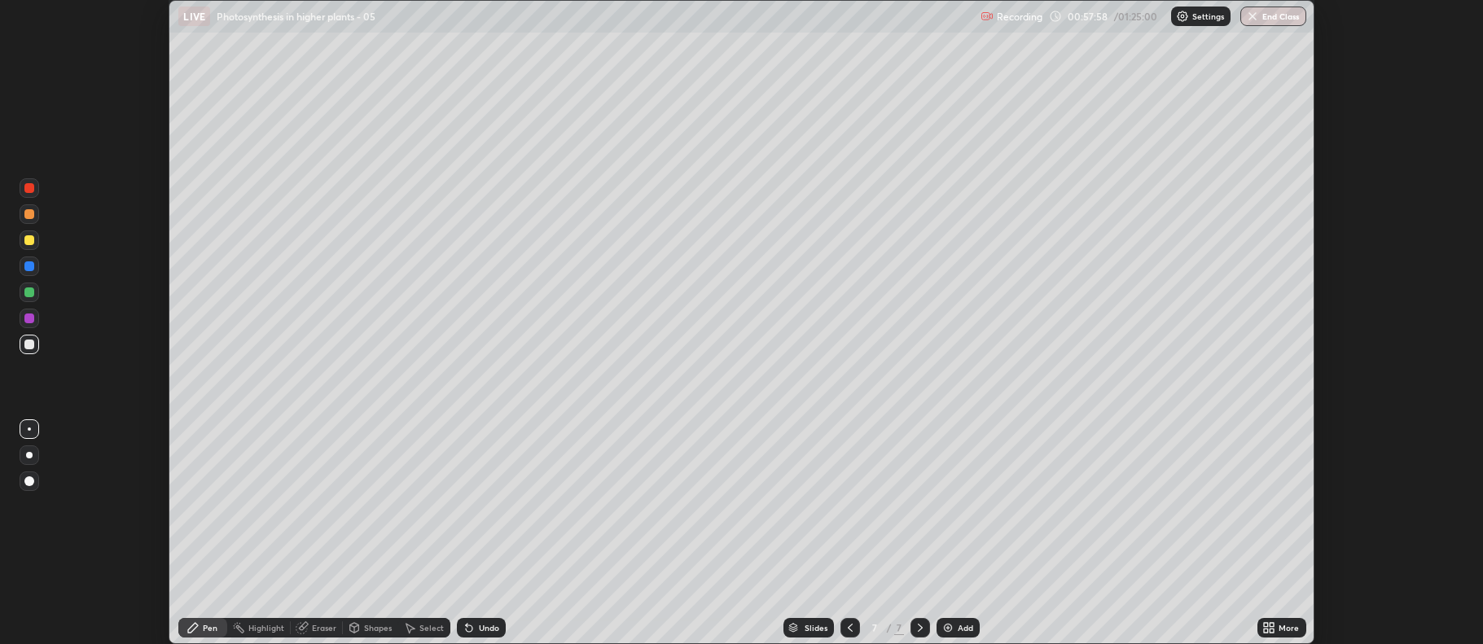
click at [309, 625] on div "Eraser" at bounding box center [317, 628] width 52 height 20
click at [215, 625] on div "Pen" at bounding box center [210, 628] width 15 height 8
click at [27, 239] on div at bounding box center [29, 240] width 10 height 10
click at [324, 628] on div "Eraser" at bounding box center [324, 628] width 24 height 8
click at [208, 624] on div "Pen" at bounding box center [210, 628] width 15 height 8
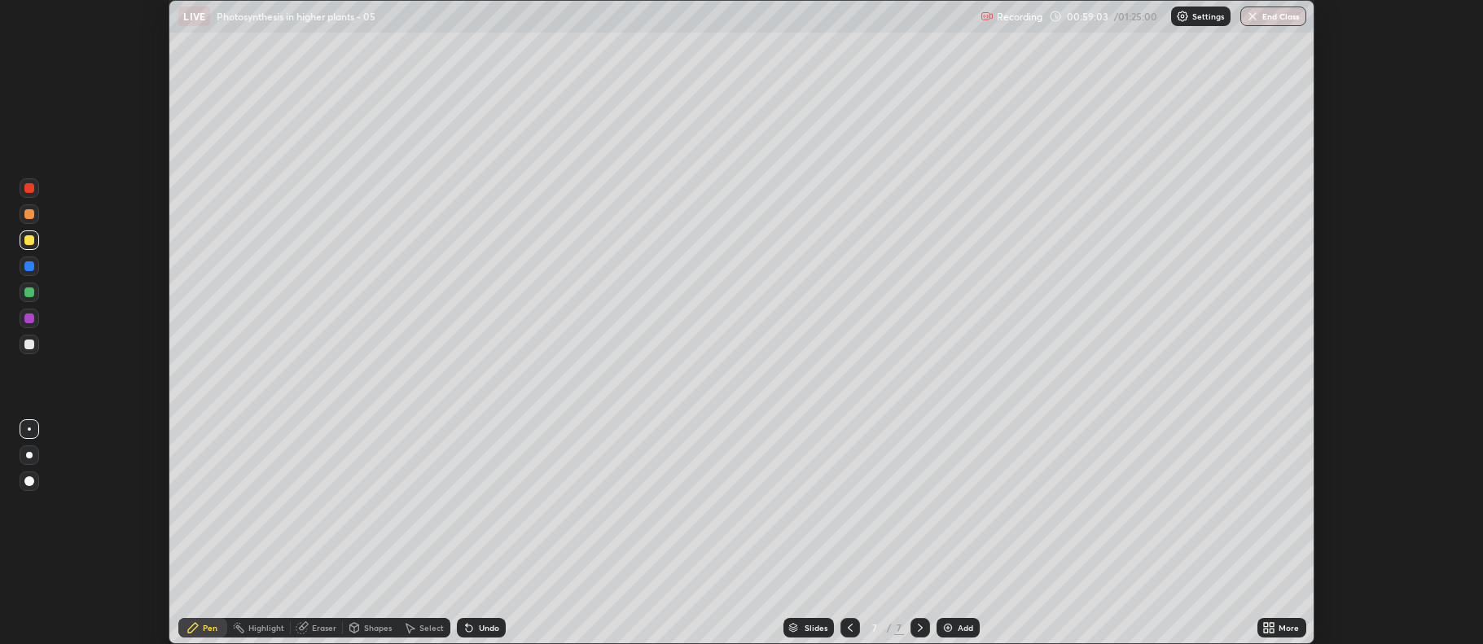
click at [22, 291] on div at bounding box center [30, 293] width 20 height 20
click at [29, 270] on div at bounding box center [29, 266] width 10 height 10
click at [1183, 613] on div "Slides 7 / 7 Add" at bounding box center [881, 628] width 751 height 33
click at [953, 629] on img at bounding box center [947, 627] width 13 height 13
click at [331, 632] on div "Eraser" at bounding box center [324, 628] width 24 height 8
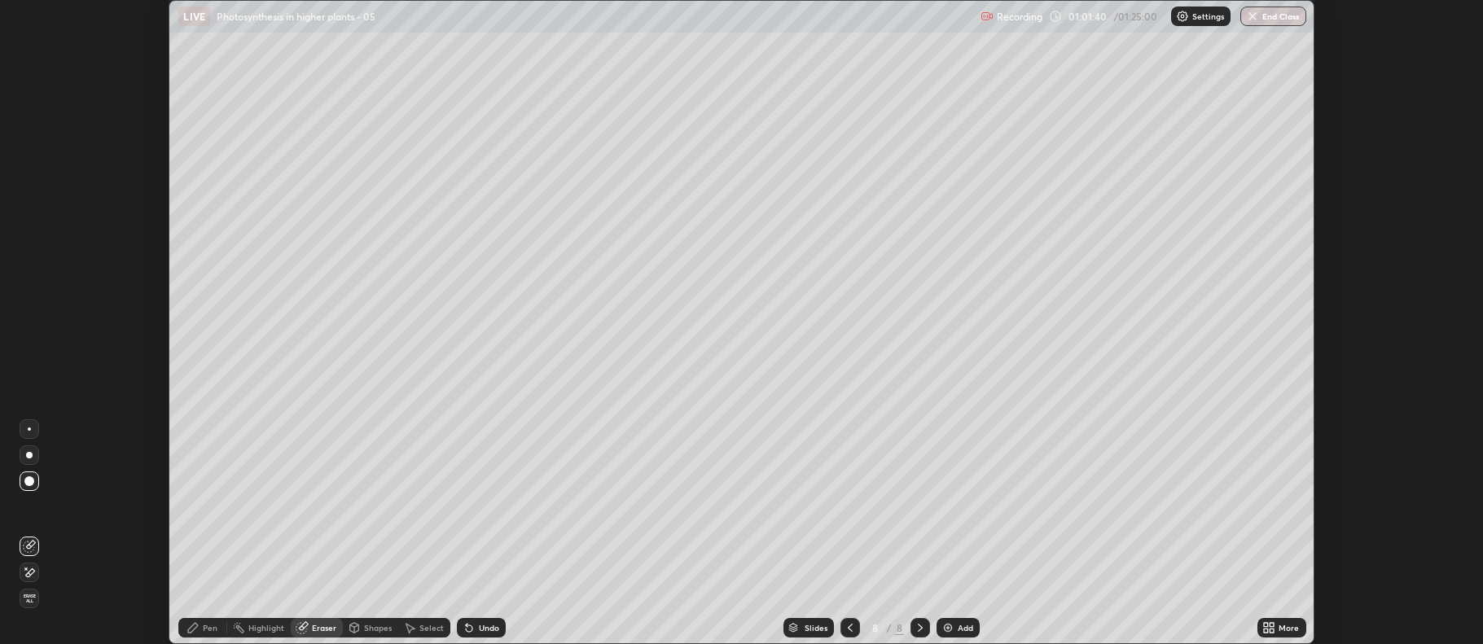
click at [208, 630] on div "Pen" at bounding box center [210, 628] width 15 height 8
click at [28, 348] on div at bounding box center [29, 345] width 10 height 10
click at [309, 628] on div "Eraser" at bounding box center [317, 628] width 52 height 20
click at [202, 626] on div "Pen" at bounding box center [202, 628] width 49 height 20
click at [29, 243] on div at bounding box center [29, 240] width 10 height 10
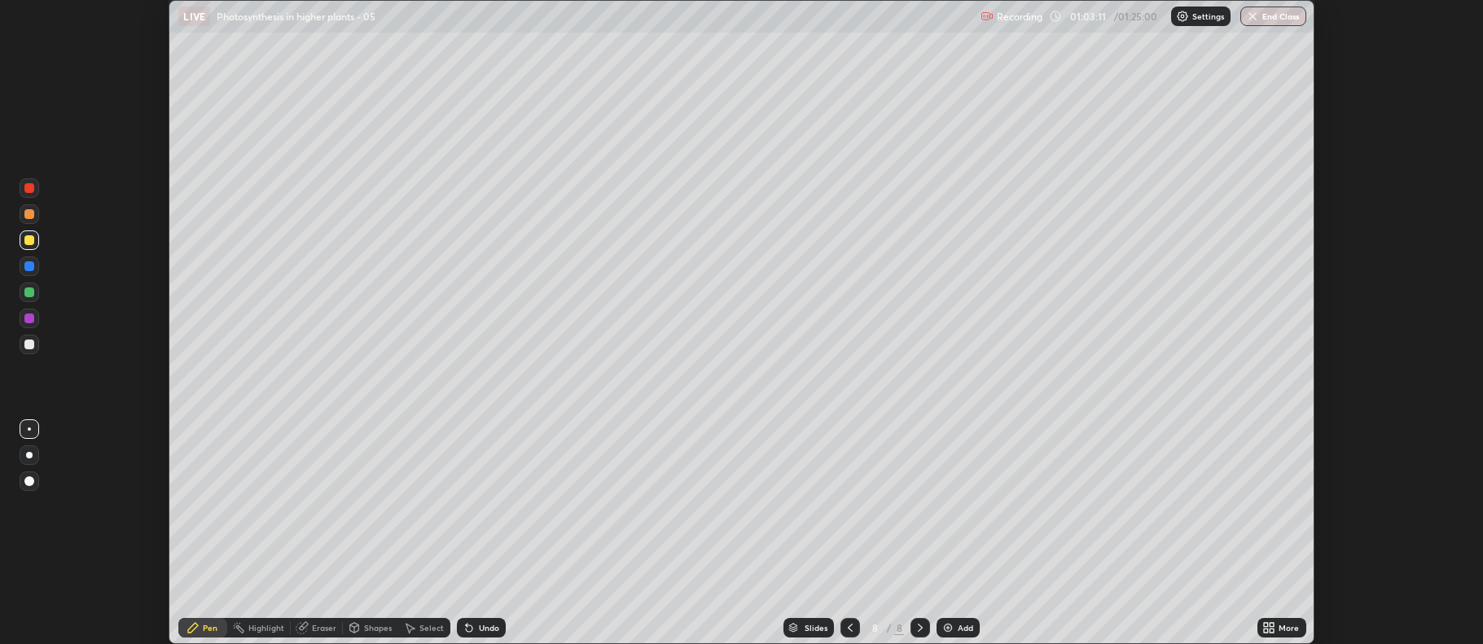
click at [29, 294] on div at bounding box center [29, 292] width 10 height 10
click at [28, 323] on div at bounding box center [29, 319] width 10 height 10
click at [28, 292] on div at bounding box center [29, 292] width 10 height 10
click at [29, 216] on div at bounding box center [29, 214] width 10 height 10
click at [24, 342] on div at bounding box center [29, 345] width 10 height 10
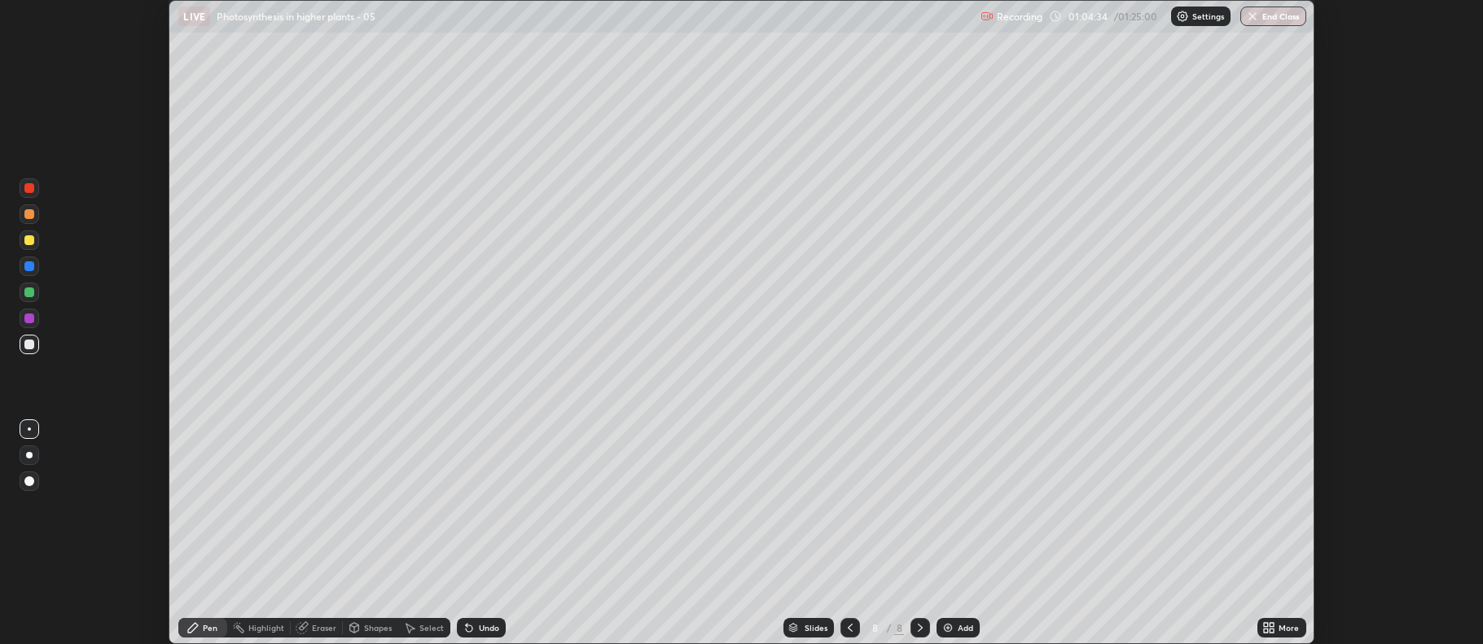
click at [29, 216] on div at bounding box center [29, 214] width 10 height 10
click at [29, 344] on div at bounding box center [29, 345] width 10 height 10
click at [24, 242] on div at bounding box center [29, 240] width 10 height 10
click at [27, 213] on div at bounding box center [29, 214] width 10 height 10
click at [309, 631] on div "Eraser" at bounding box center [317, 628] width 52 height 20
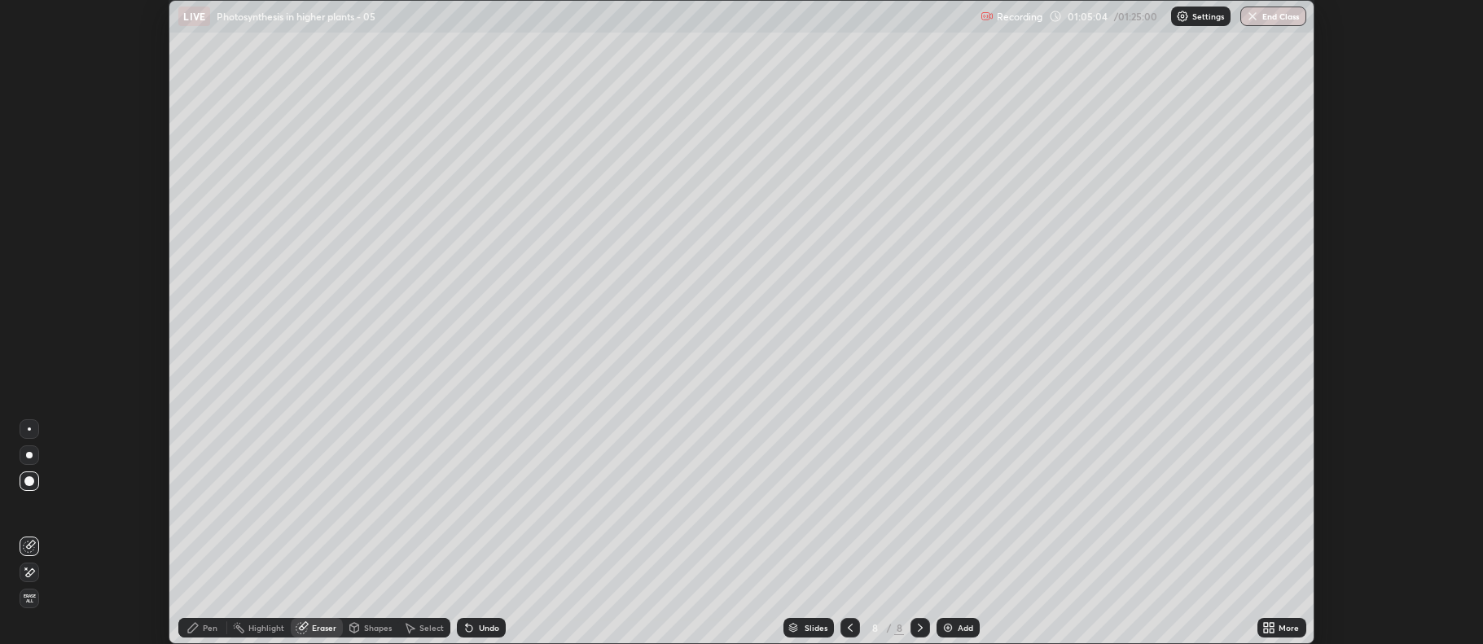
click at [197, 626] on icon at bounding box center [193, 628] width 10 height 10
click at [29, 344] on div at bounding box center [29, 345] width 10 height 10
click at [31, 346] on div at bounding box center [29, 345] width 10 height 10
click at [30, 243] on div at bounding box center [29, 240] width 10 height 10
click at [34, 192] on div at bounding box center [30, 188] width 20 height 20
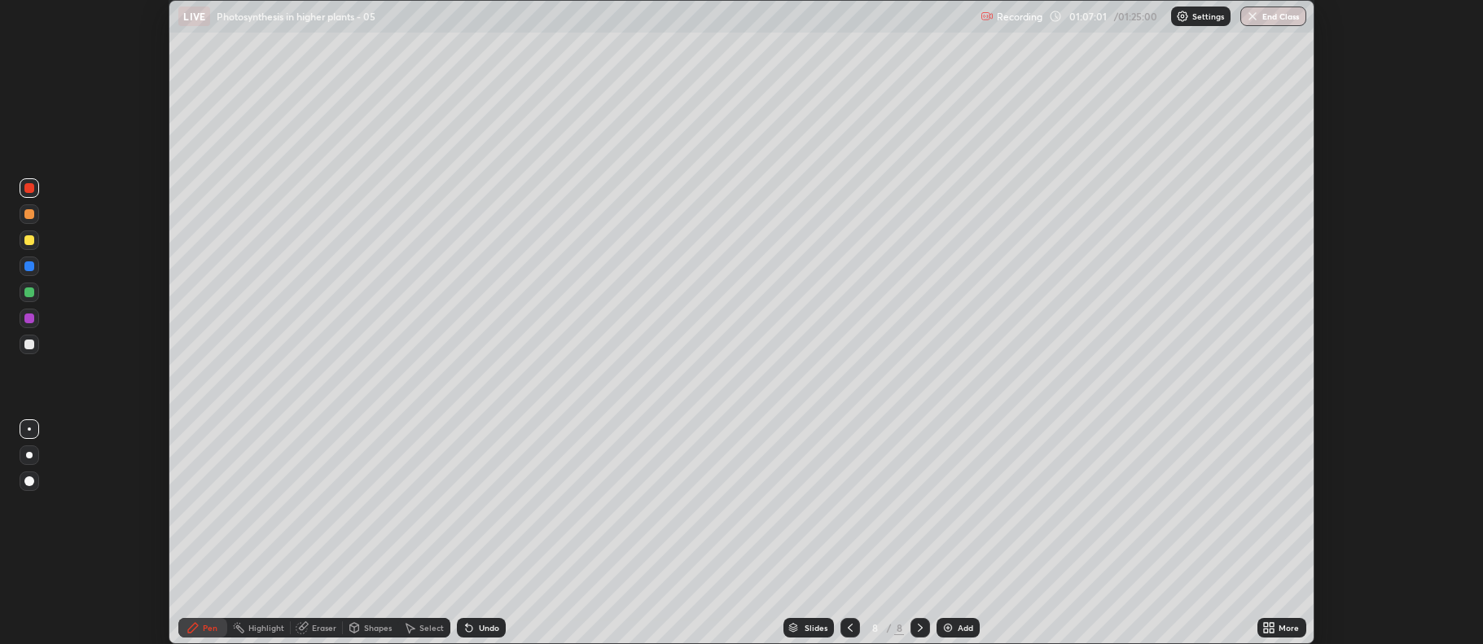
click at [24, 242] on div at bounding box center [30, 240] width 20 height 20
click at [32, 295] on div at bounding box center [29, 292] width 10 height 10
click at [30, 346] on div at bounding box center [29, 345] width 10 height 10
click at [24, 288] on div at bounding box center [29, 292] width 10 height 10
click at [20, 346] on div at bounding box center [30, 345] width 20 height 20
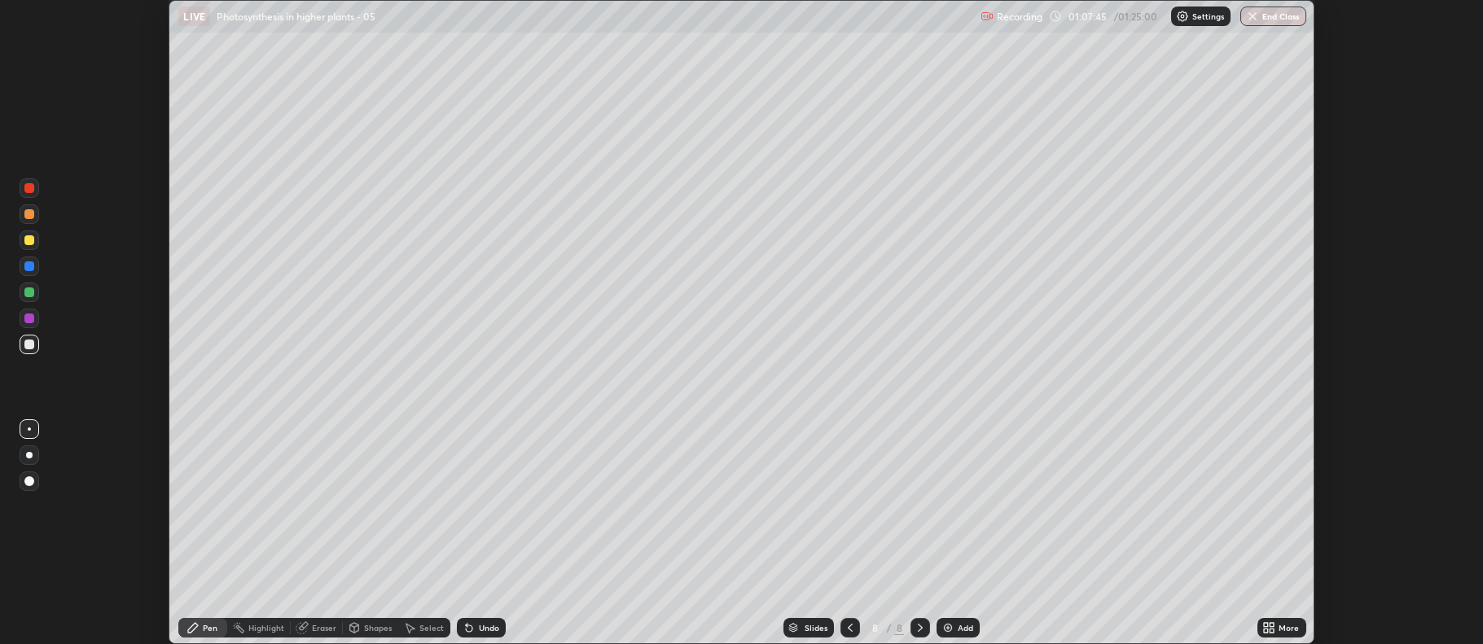
click at [31, 290] on div at bounding box center [29, 292] width 10 height 10
click at [30, 242] on div at bounding box center [29, 240] width 10 height 10
click at [27, 345] on div at bounding box center [29, 345] width 10 height 10
click at [22, 239] on div at bounding box center [30, 240] width 20 height 20
